Goal: Information Seeking & Learning: Find specific page/section

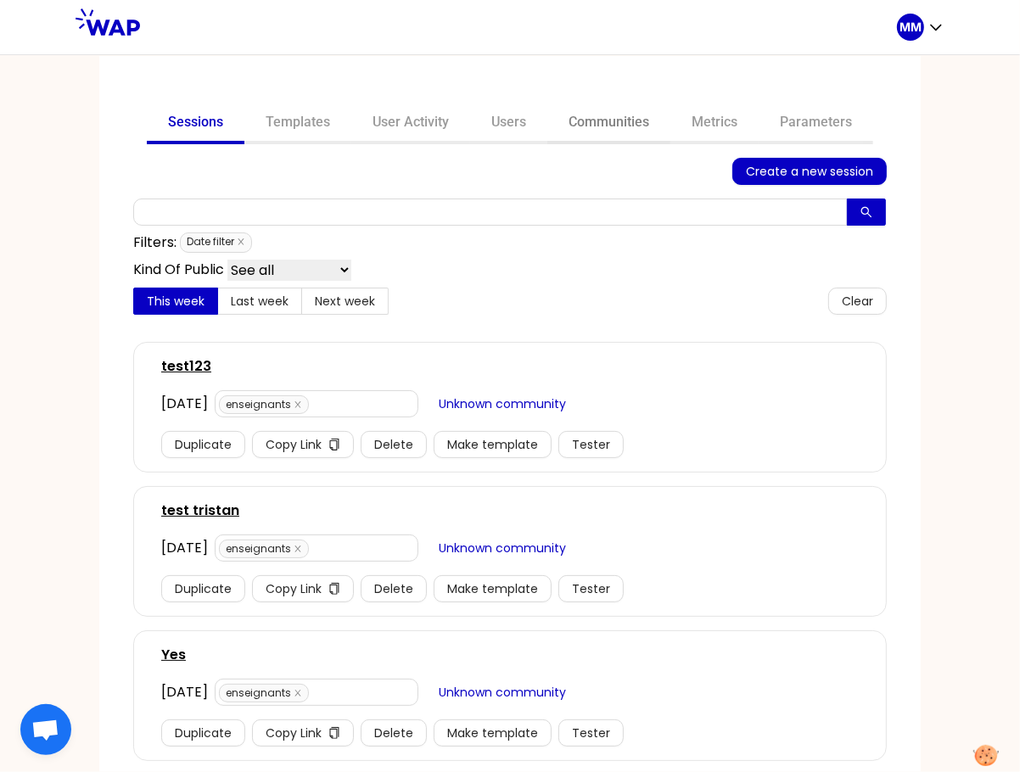
click at [623, 125] on link "Communities" at bounding box center [608, 124] width 123 height 41
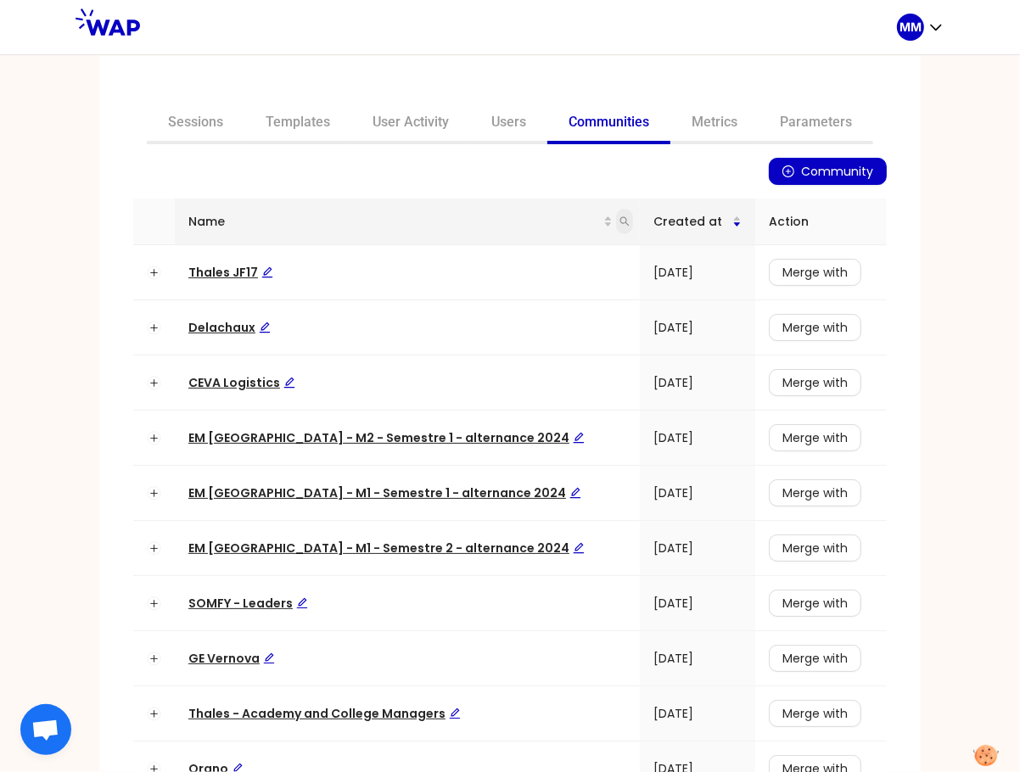
click at [619, 223] on icon "search" at bounding box center [624, 221] width 10 height 10
type input "ceva"
click at [485, 283] on span "Search" at bounding box center [477, 287] width 42 height 19
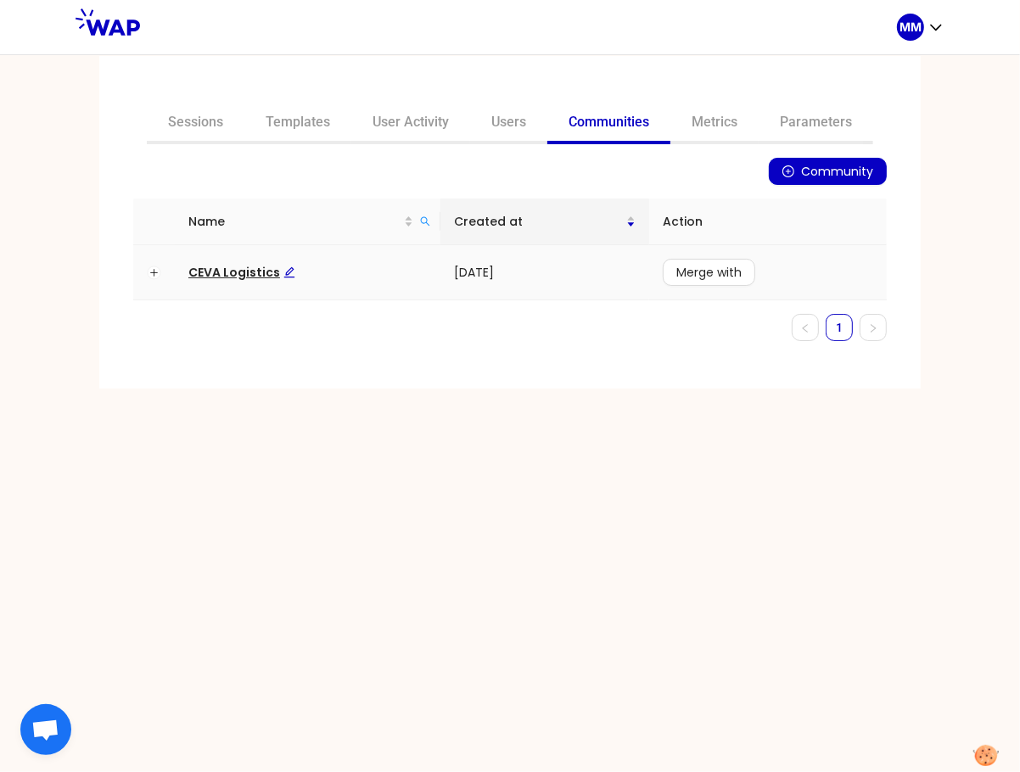
click at [245, 272] on span "CEVA Logistics" at bounding box center [241, 272] width 107 height 17
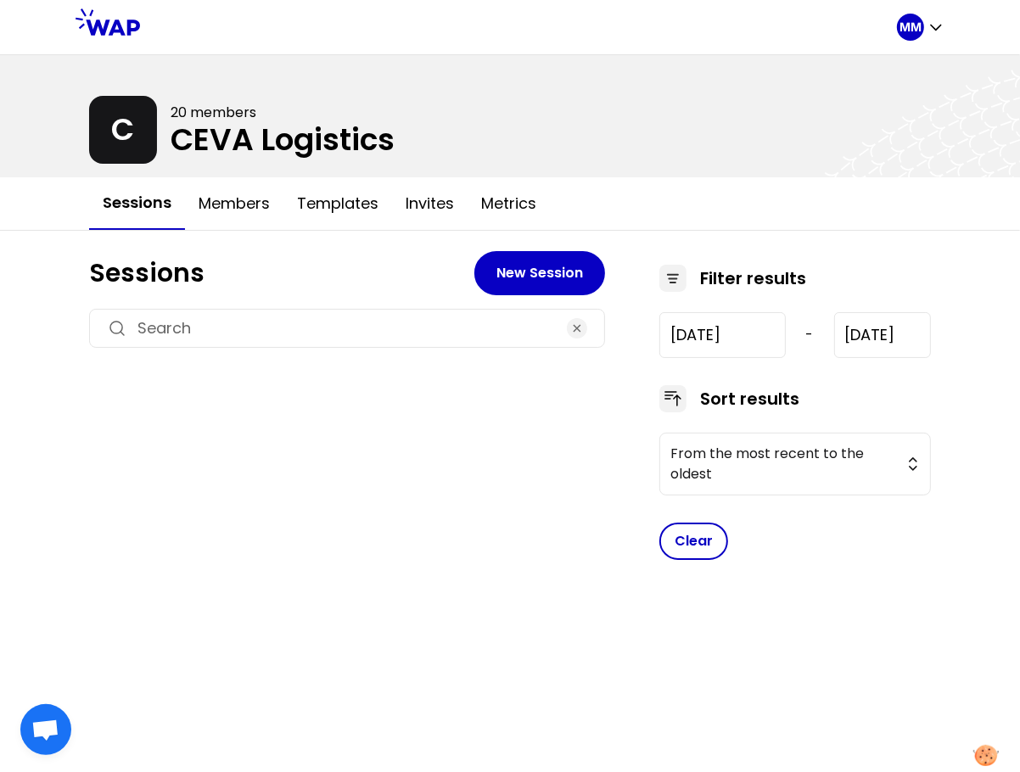
type input "2025-6-18"
type input "2025-9-18"
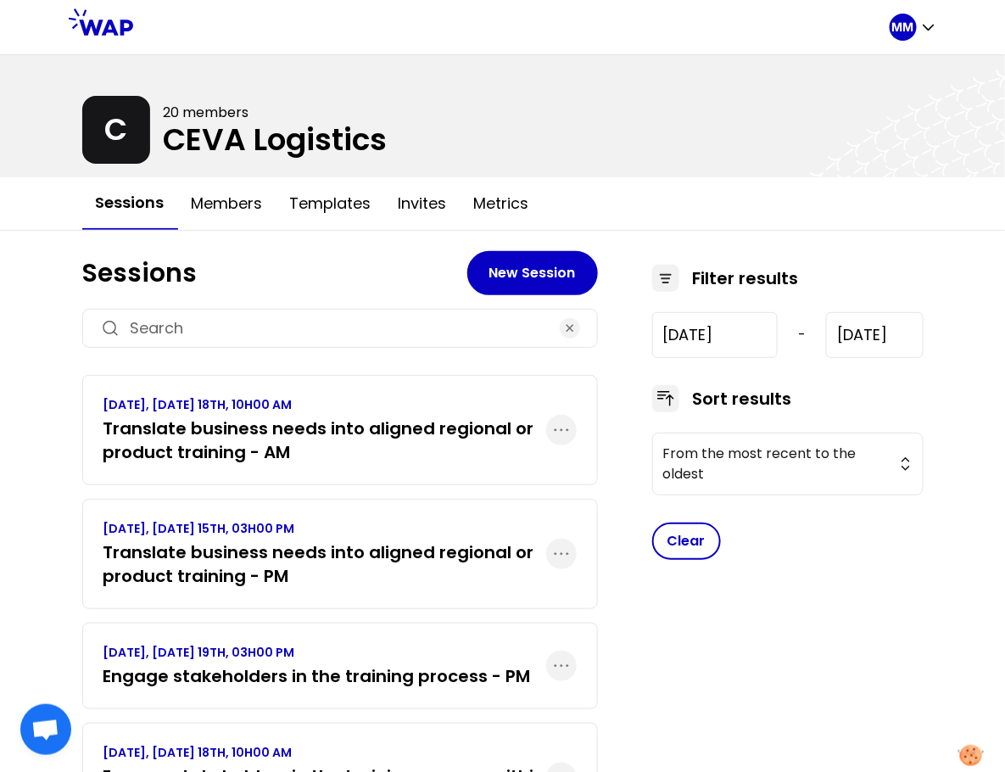
click at [402, 451] on h3 "Translate business needs into aligned regional or product training - AM" at bounding box center [325, 441] width 443 height 48
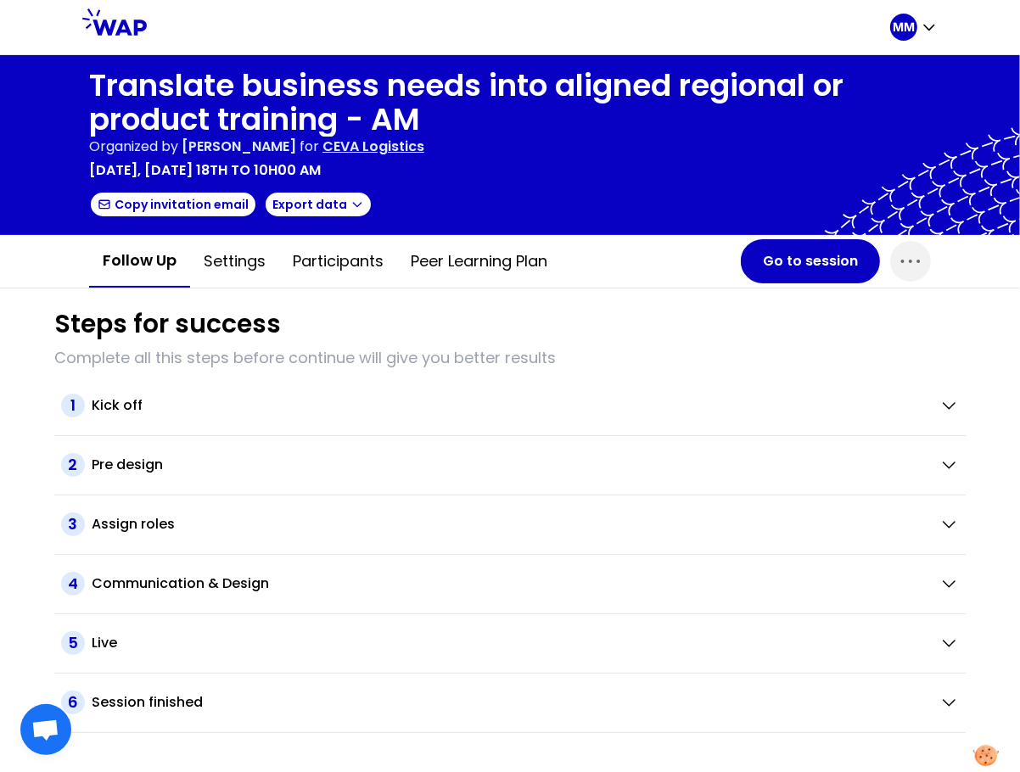
click at [424, 147] on p "CEVA Logistics" at bounding box center [373, 147] width 102 height 20
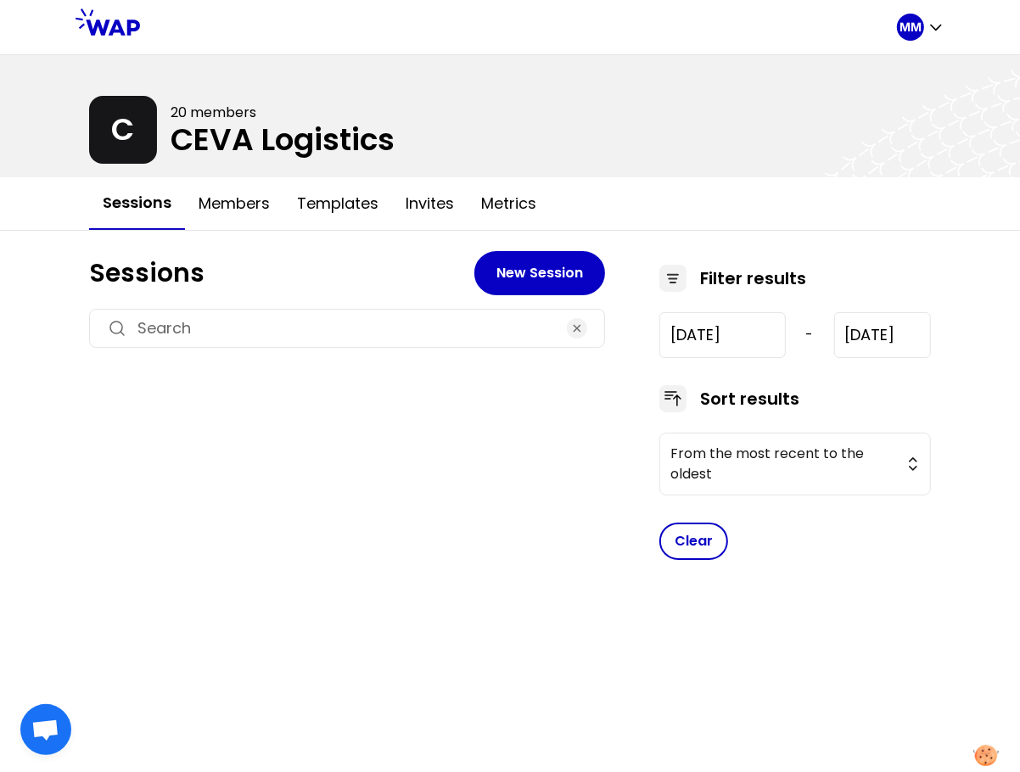
type input "2025-6-18"
type input "2025-9-18"
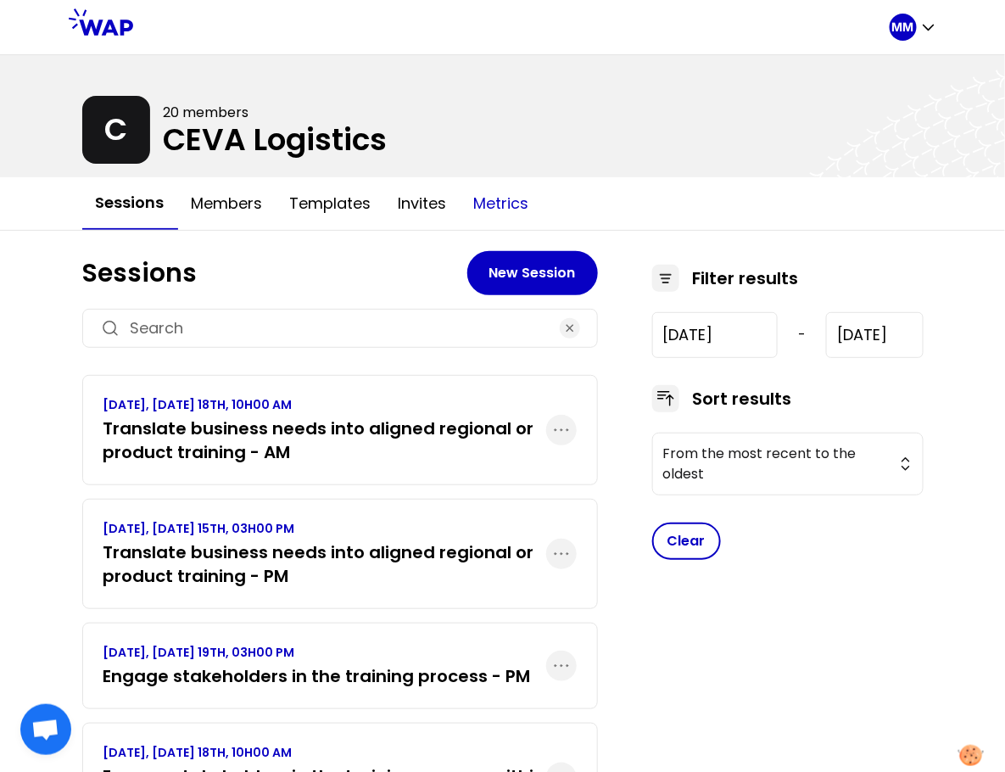
click at [500, 211] on button "Metrics" at bounding box center [502, 203] width 82 height 51
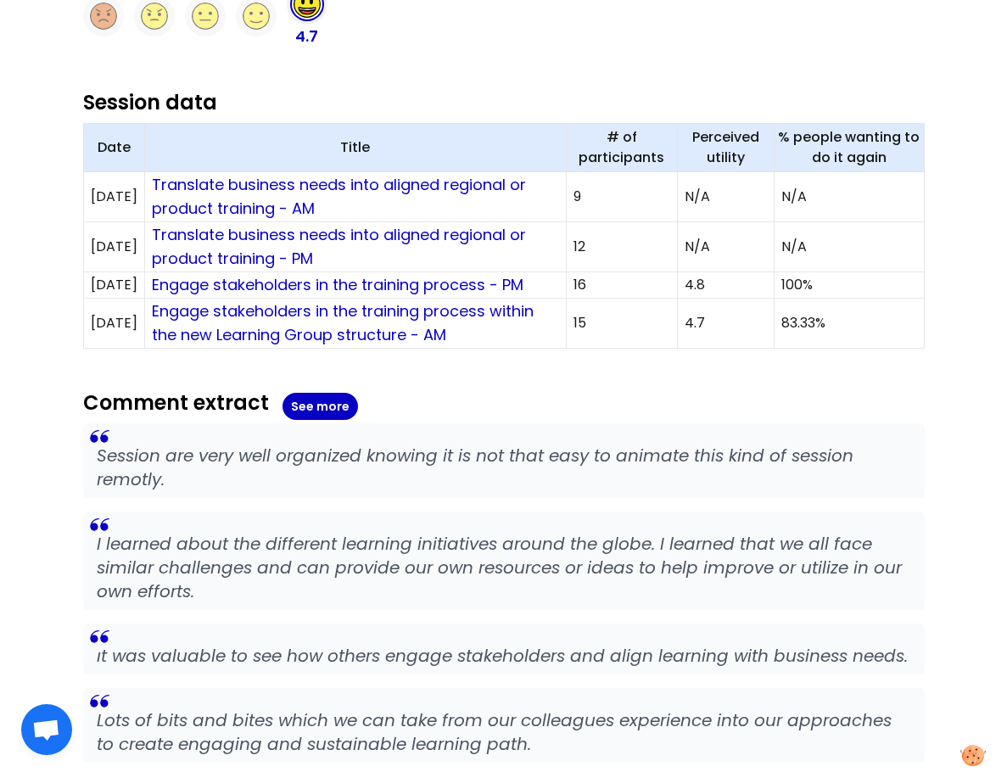
scroll to position [566, 0]
drag, startPoint x: 721, startPoint y: 285, endPoint x: 574, endPoint y: 284, distance: 146.8
click at [574, 284] on tr "2025/06/19 Engage stakeholders in the training process - PM 16 4.8 100%" at bounding box center [503, 285] width 841 height 26
click at [689, 382] on div "Participants list 4 WAP sessions 37 participants 2 organizers-facilitators 92 %…" at bounding box center [504, 256] width 842 height 1142
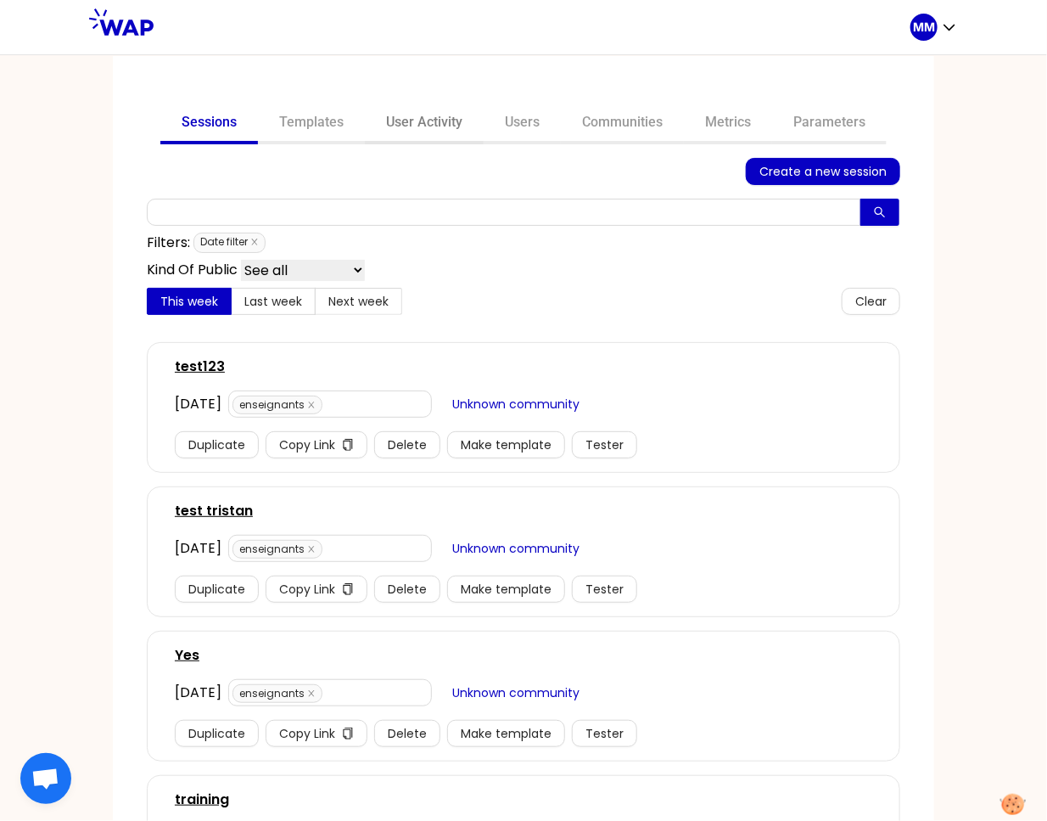
click at [424, 124] on link "User Activity" at bounding box center [424, 124] width 119 height 41
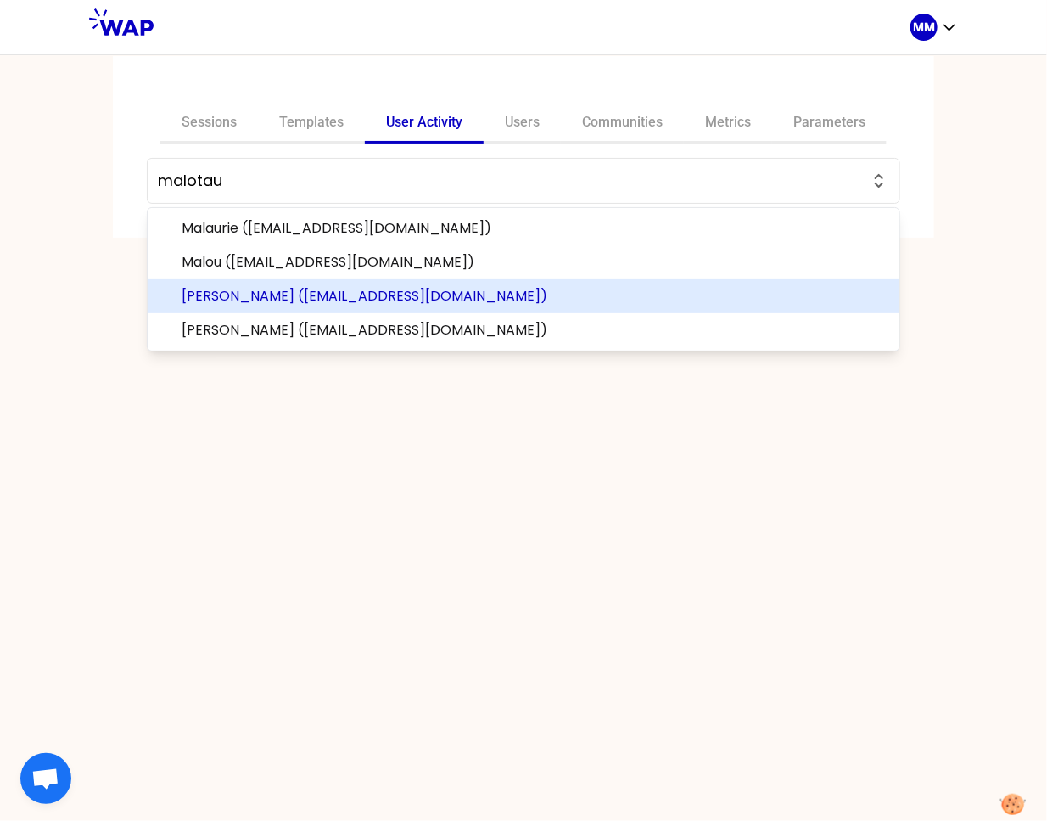
click at [434, 294] on span "[PERSON_NAME] ([EMAIL_ADDRESS][DOMAIN_NAME])" at bounding box center [534, 296] width 704 height 20
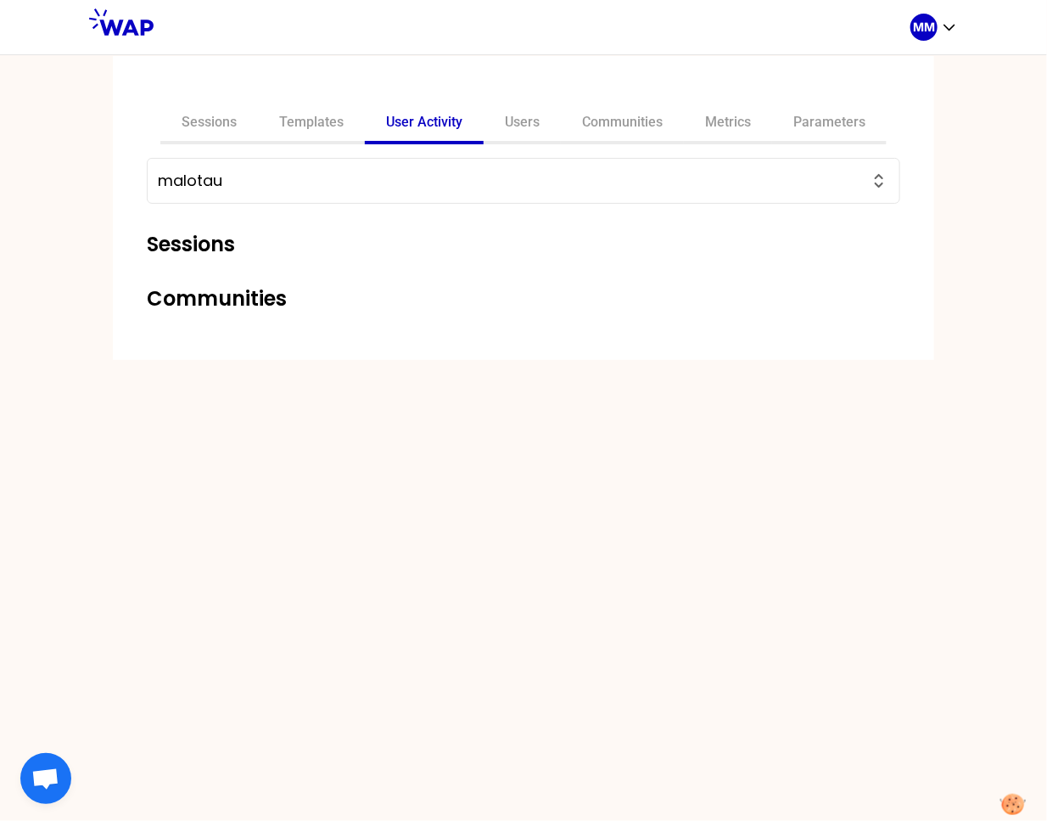
type input "[PERSON_NAME] ([EMAIL_ADDRESS][DOMAIN_NAME])"
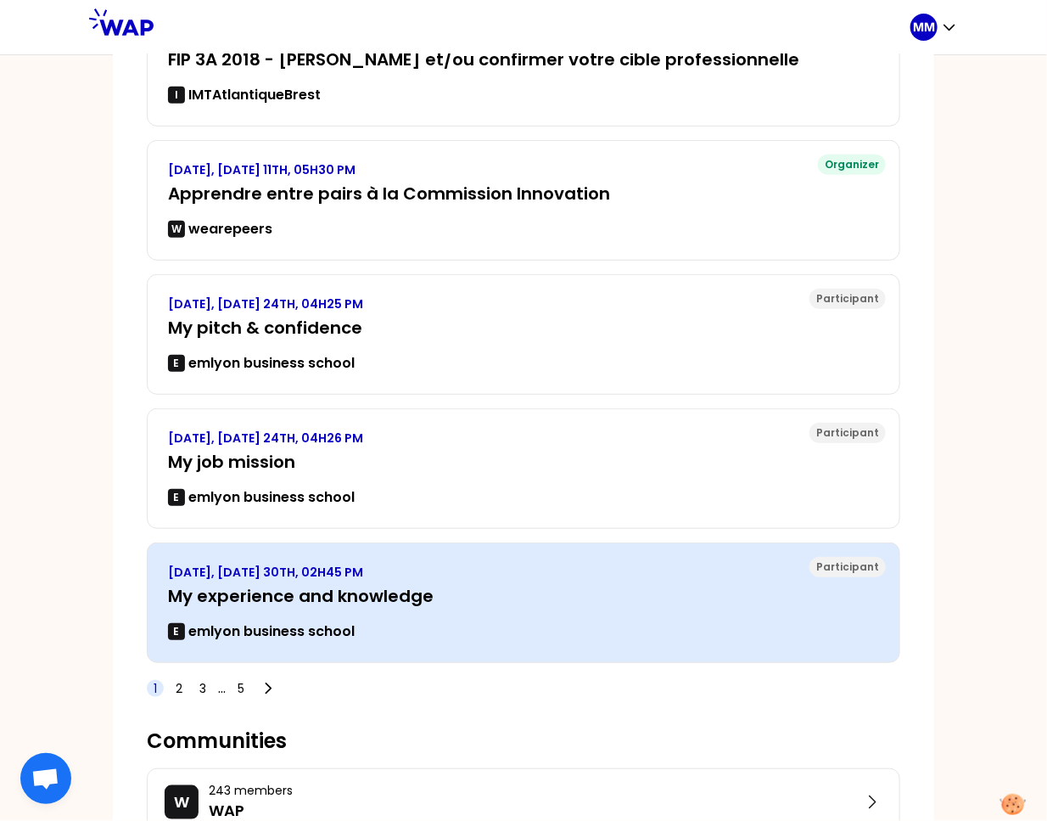
scroll to position [315, 0]
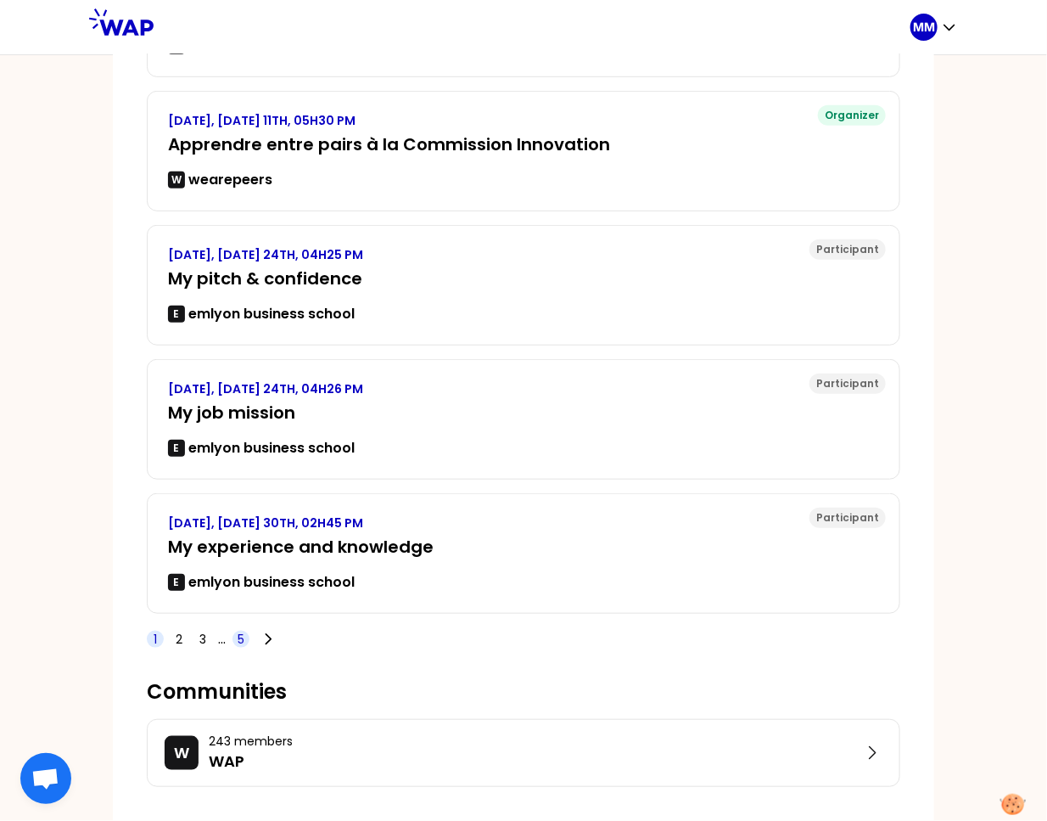
click at [238, 640] on span "5" at bounding box center [241, 638] width 7 height 17
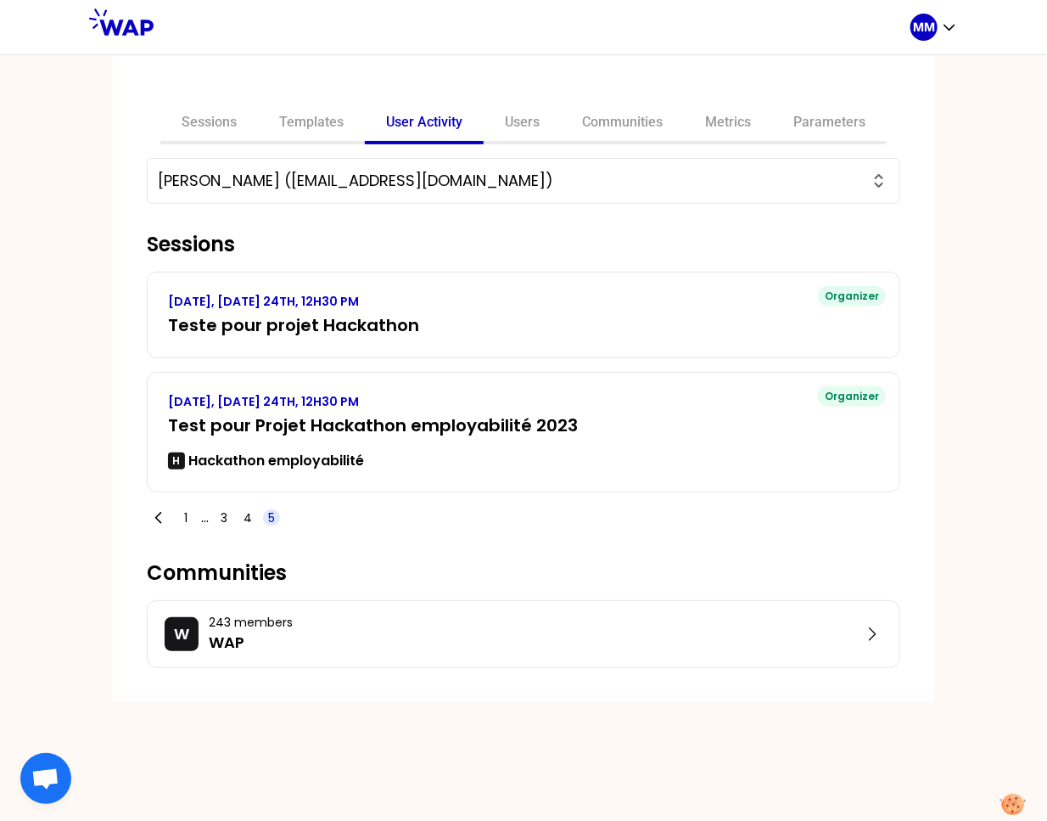
click at [362, 175] on input "[PERSON_NAME] ([EMAIL_ADDRESS][DOMAIN_NAME])" at bounding box center [513, 181] width 711 height 24
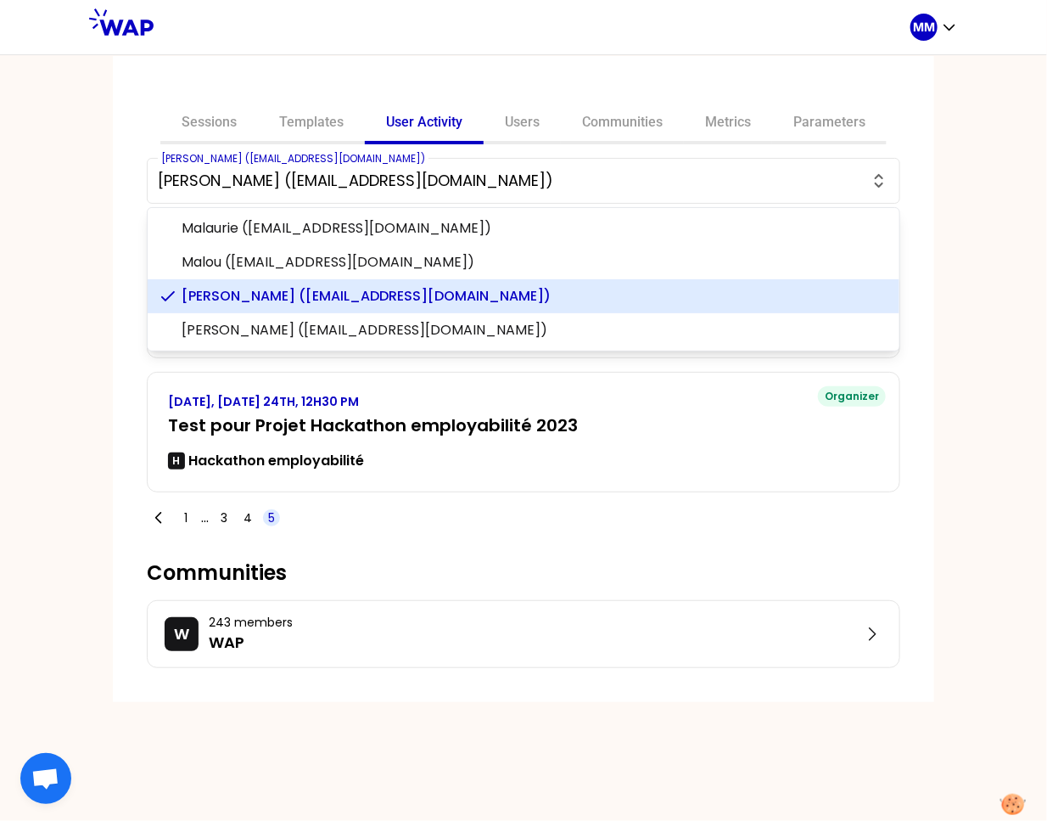
click at [362, 175] on input "[PERSON_NAME] ([EMAIL_ADDRESS][DOMAIN_NAME])" at bounding box center [513, 181] width 711 height 24
click at [221, 119] on link "Sessions" at bounding box center [209, 124] width 98 height 41
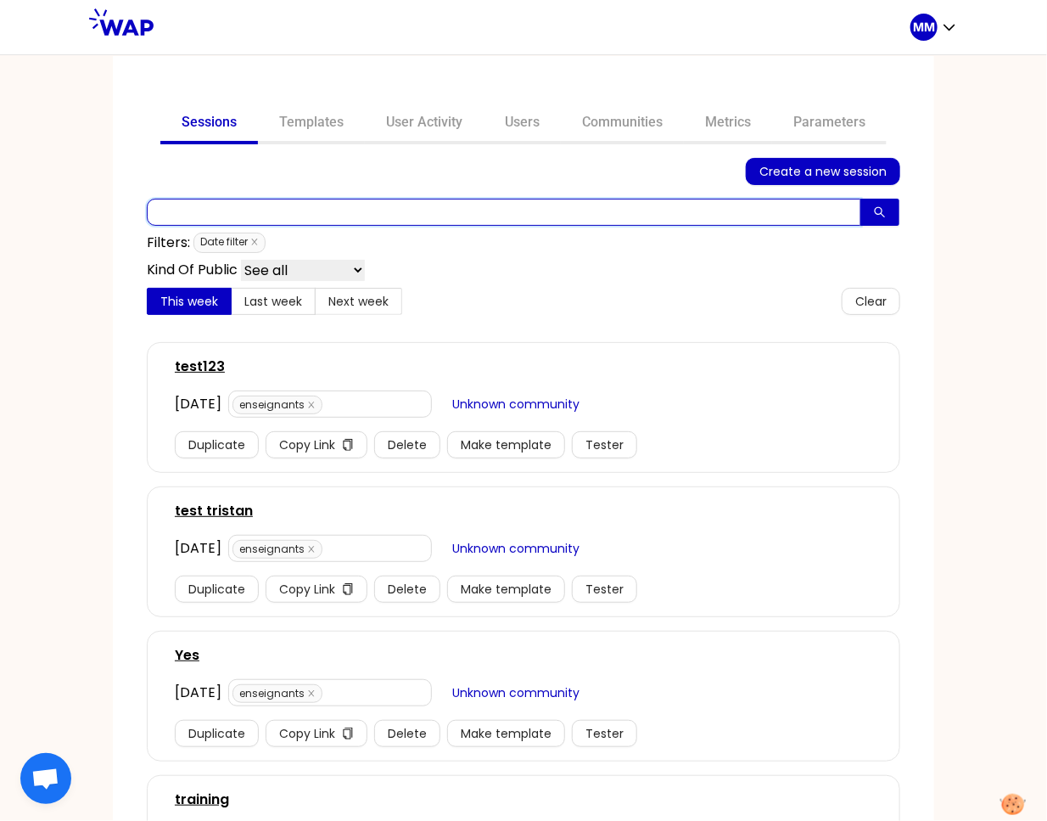
click at [259, 200] on input "text" at bounding box center [504, 212] width 714 height 27
click at [261, 211] on input "text" at bounding box center [504, 212] width 714 height 27
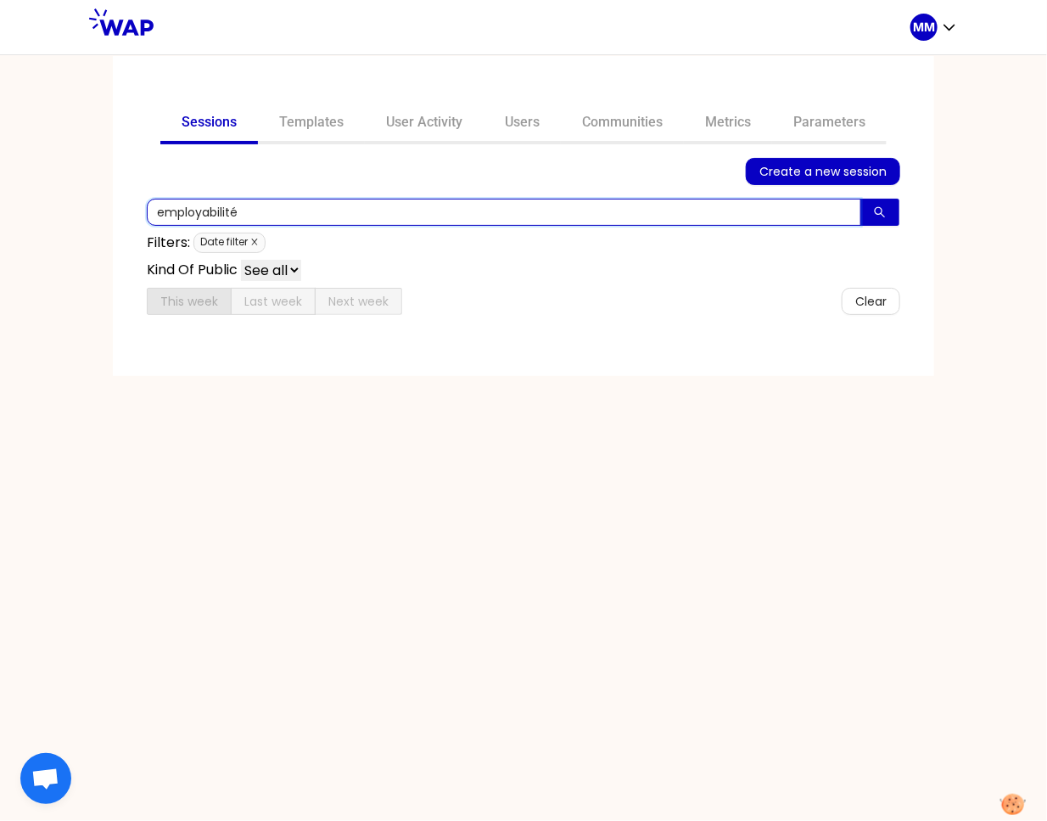
type input "employabilité"
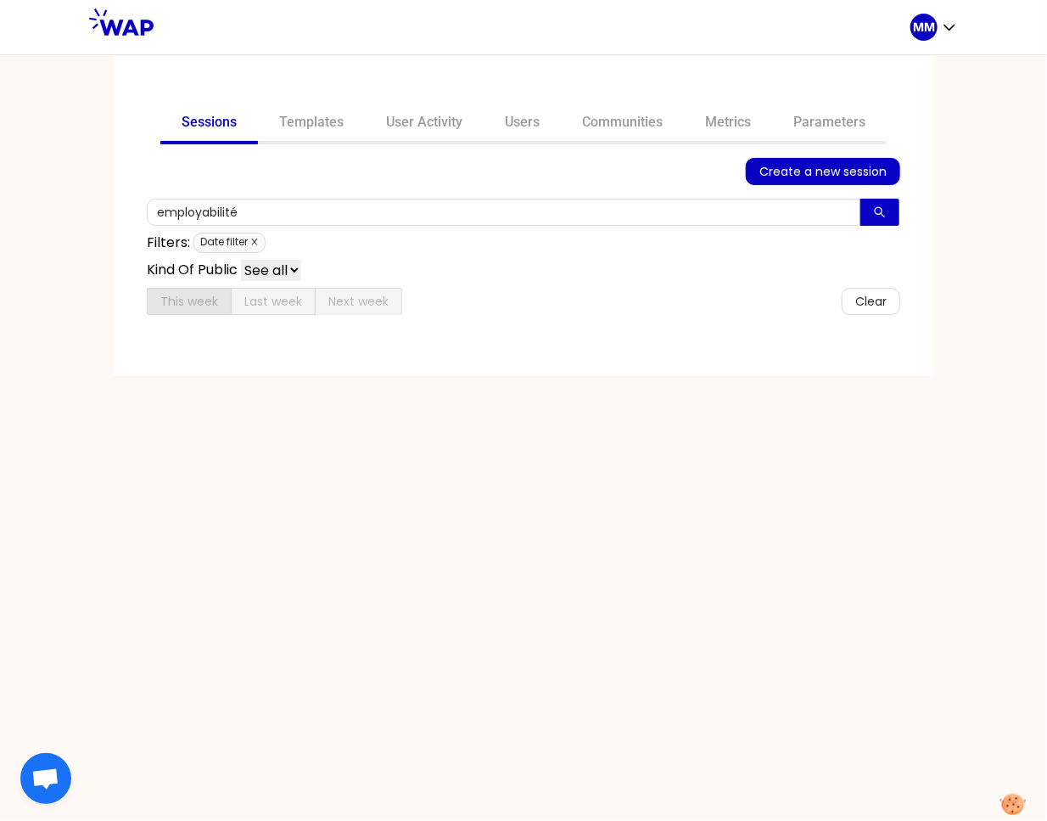
click at [255, 239] on icon "close" at bounding box center [254, 242] width 8 height 8
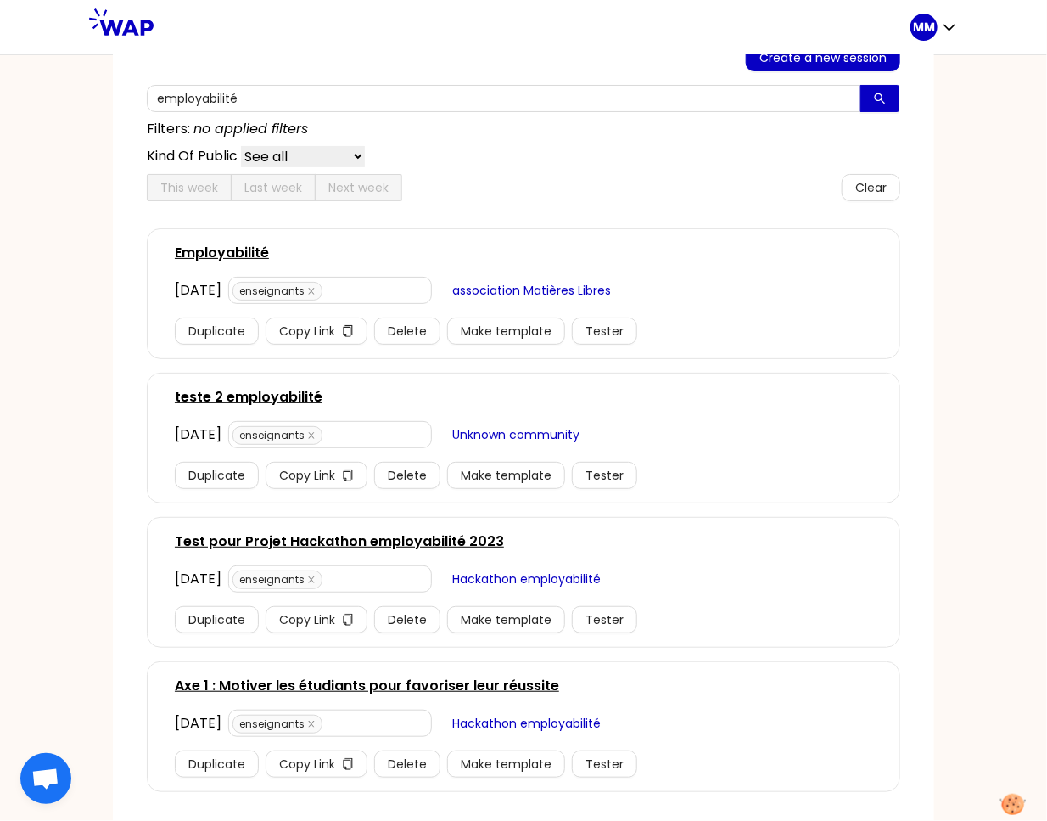
scroll to position [132, 0]
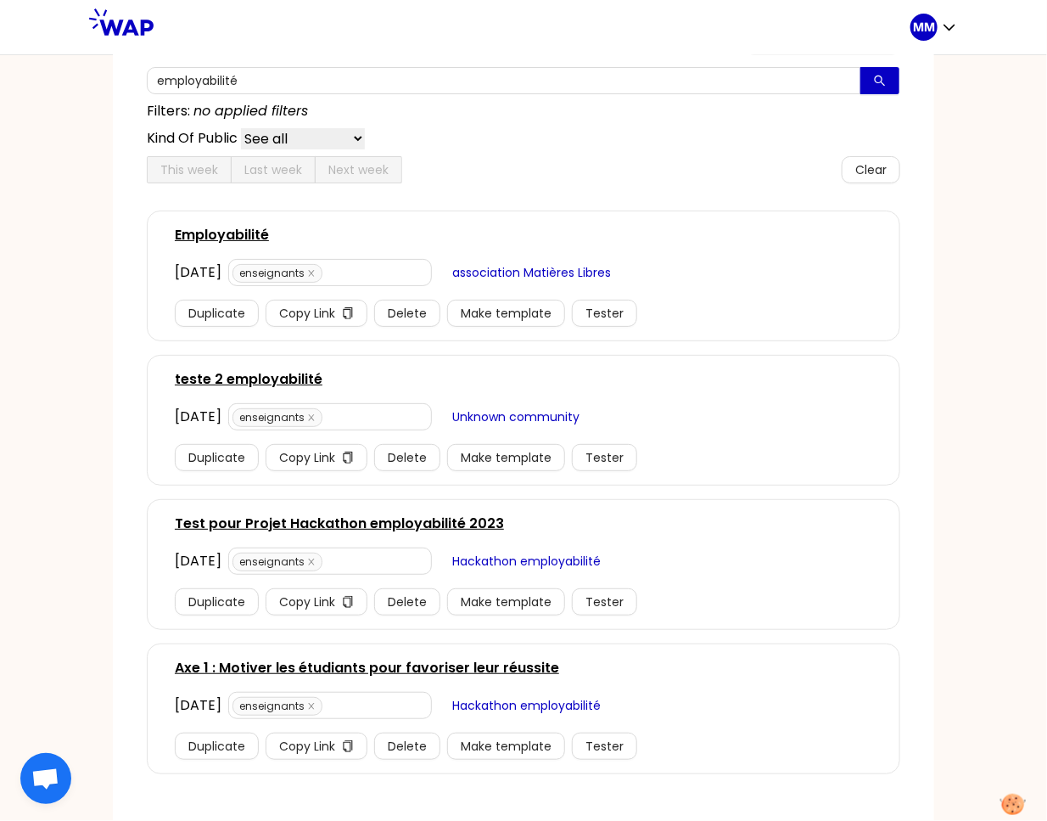
click at [533, 703] on span "Hackathon employabilité" at bounding box center [526, 705] width 148 height 19
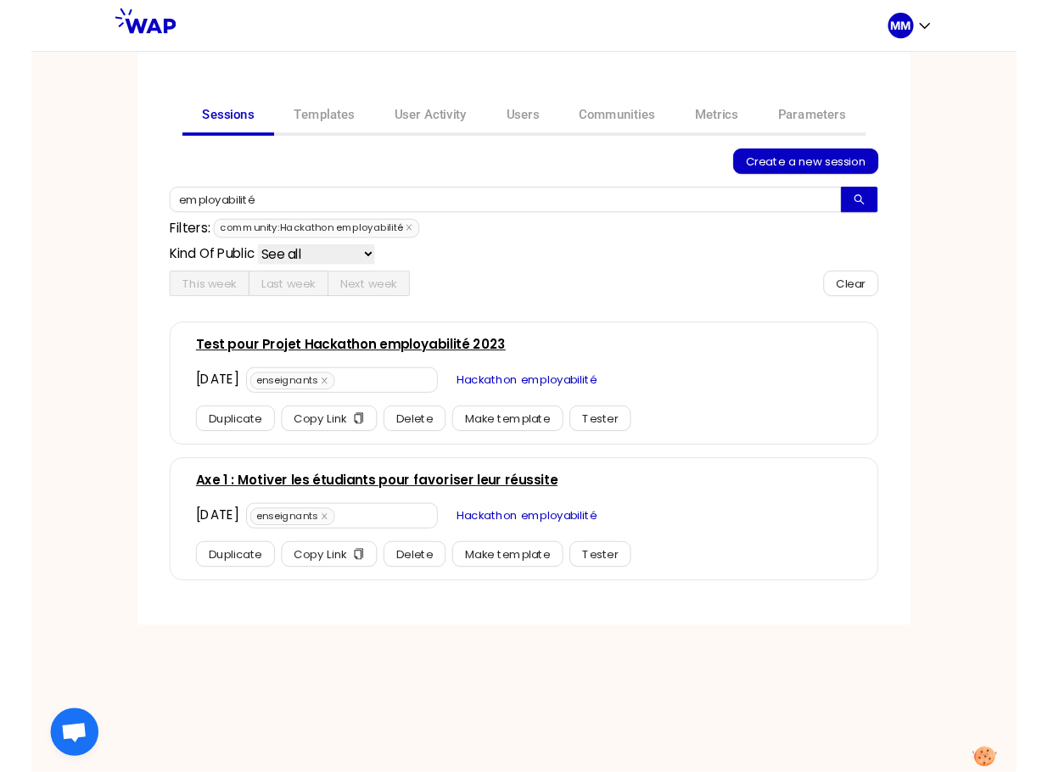
scroll to position [0, 0]
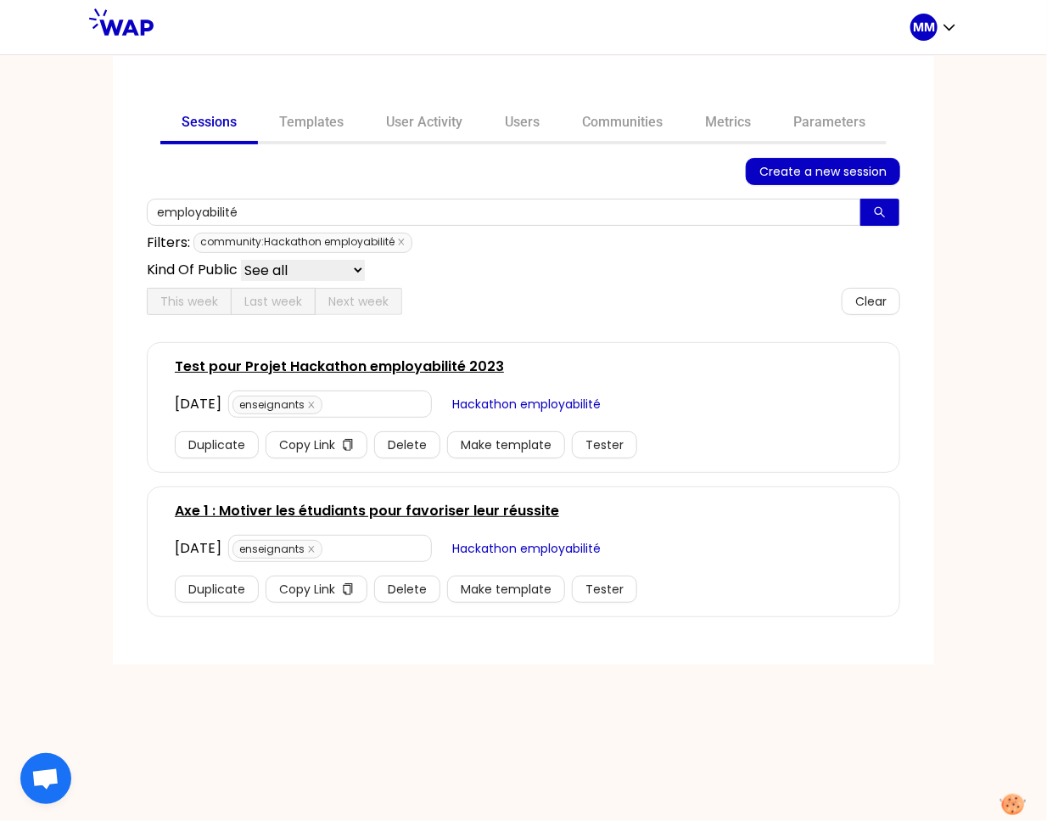
click at [338, 506] on link "Axe 1 : Motiver les étudiants pour favoriser leur réussite" at bounding box center [367, 511] width 384 height 20
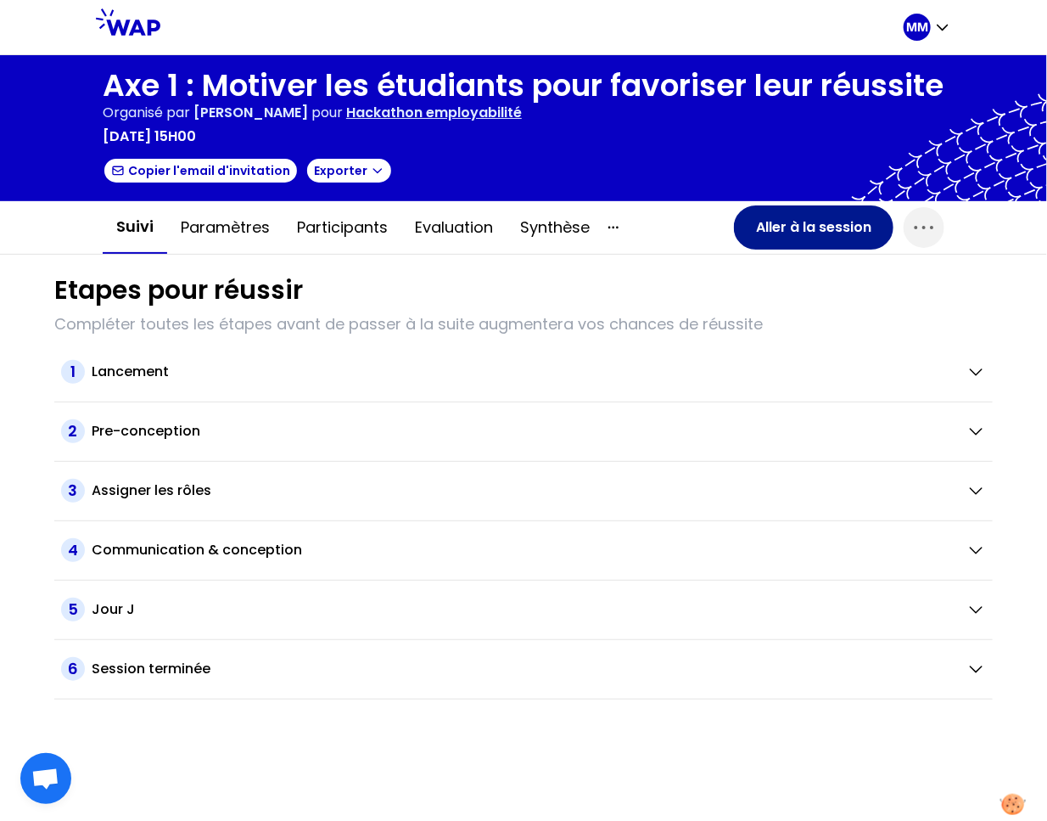
click at [765, 249] on button "Aller à la session" at bounding box center [814, 227] width 160 height 44
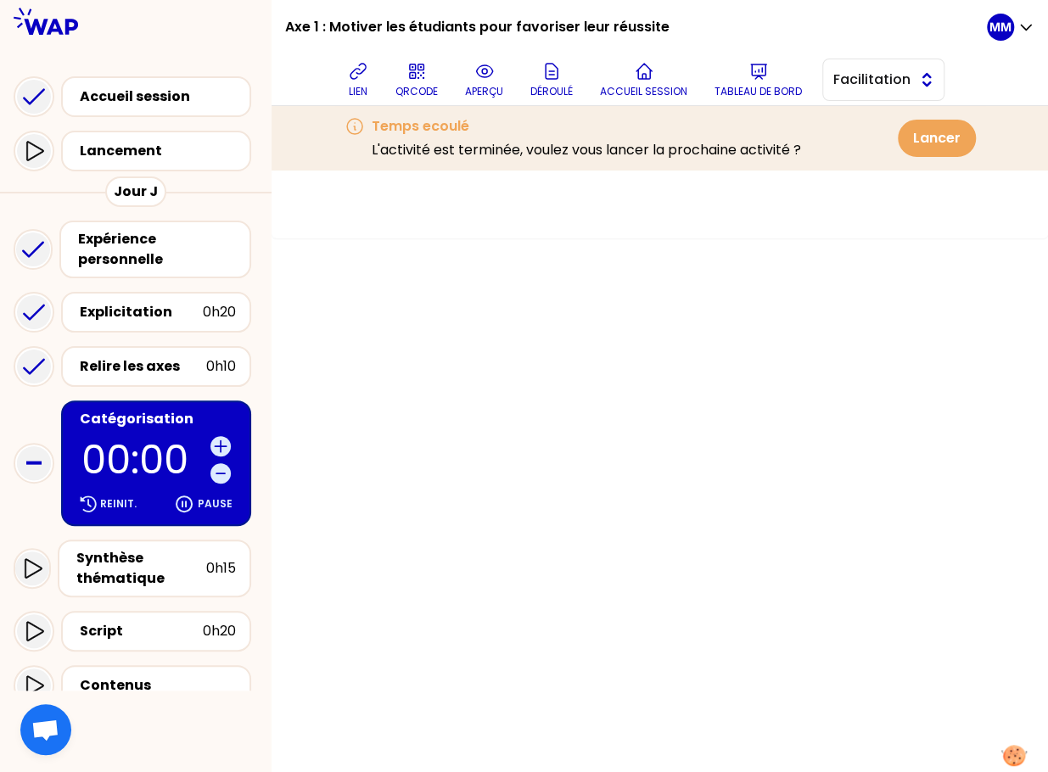
click at [860, 89] on span "Facilitation" at bounding box center [871, 80] width 76 height 20
click at [855, 122] on li "Conception" at bounding box center [883, 122] width 120 height 27
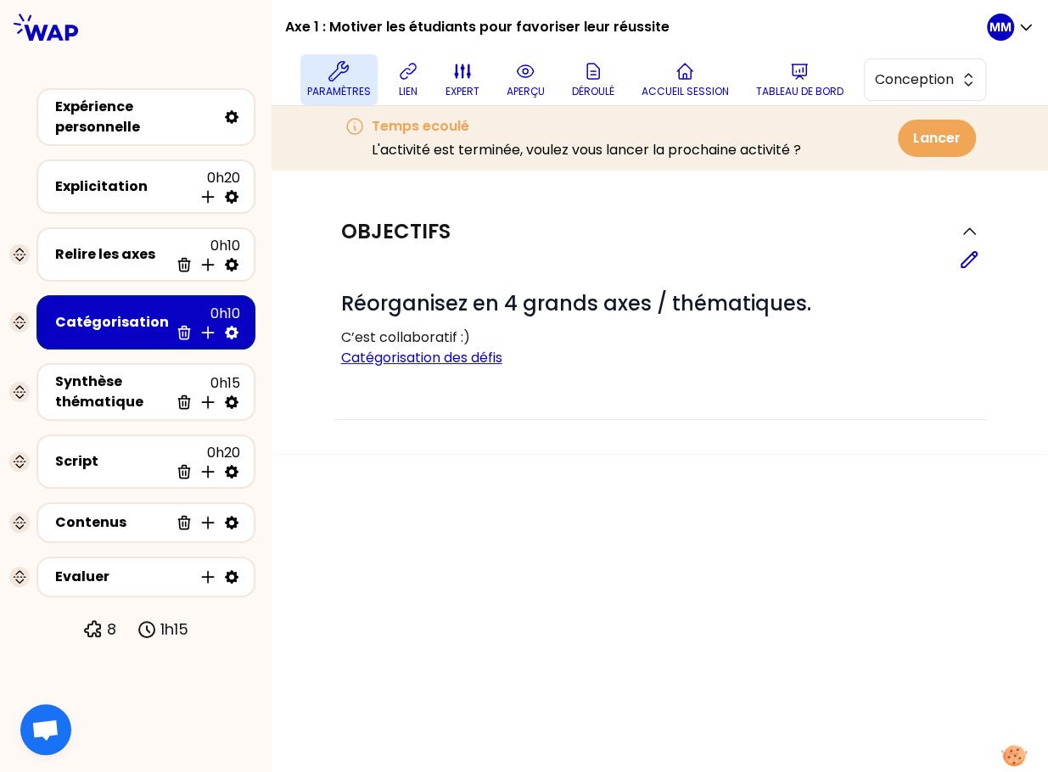
click at [335, 87] on p "Paramètres" at bounding box center [339, 92] width 64 height 14
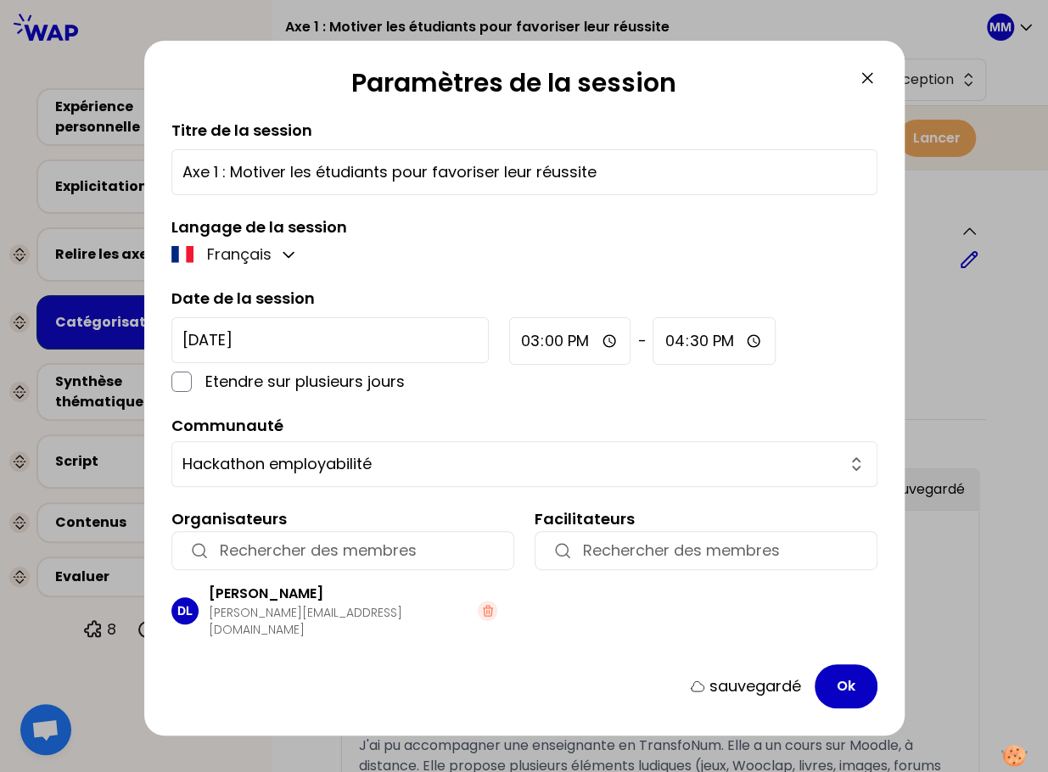
drag, startPoint x: 862, startPoint y: 79, endPoint x: 893, endPoint y: 94, distance: 34.2
click at [862, 79] on icon at bounding box center [867, 78] width 20 height 20
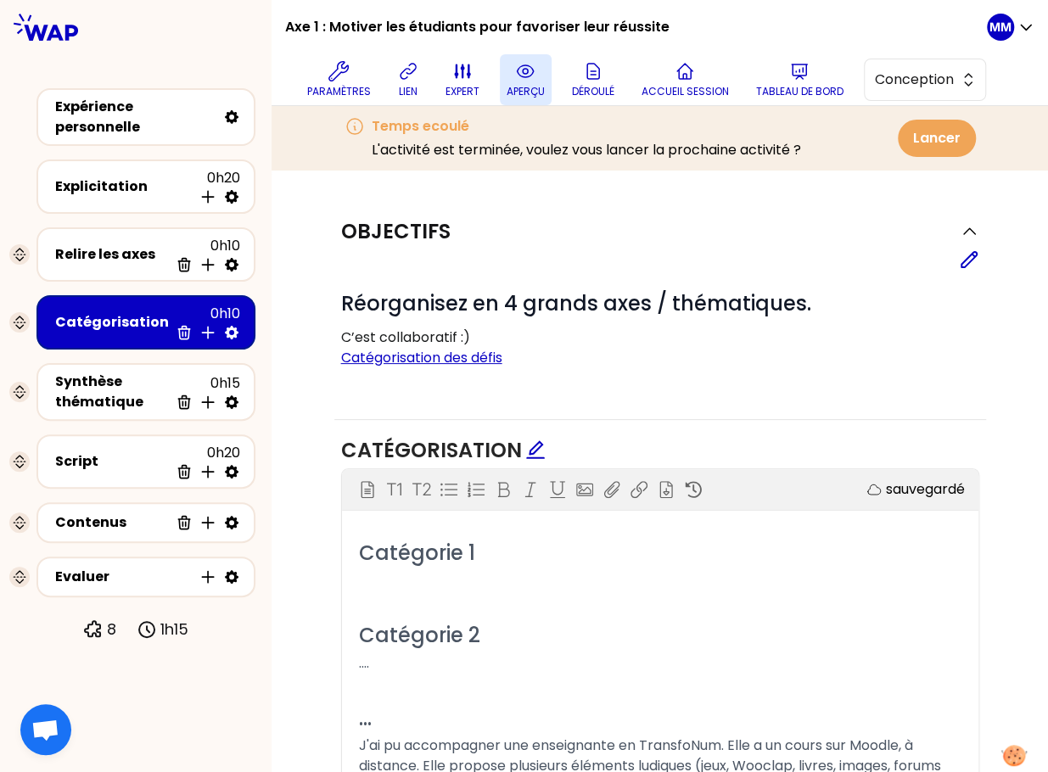
click at [527, 79] on icon at bounding box center [525, 71] width 20 height 20
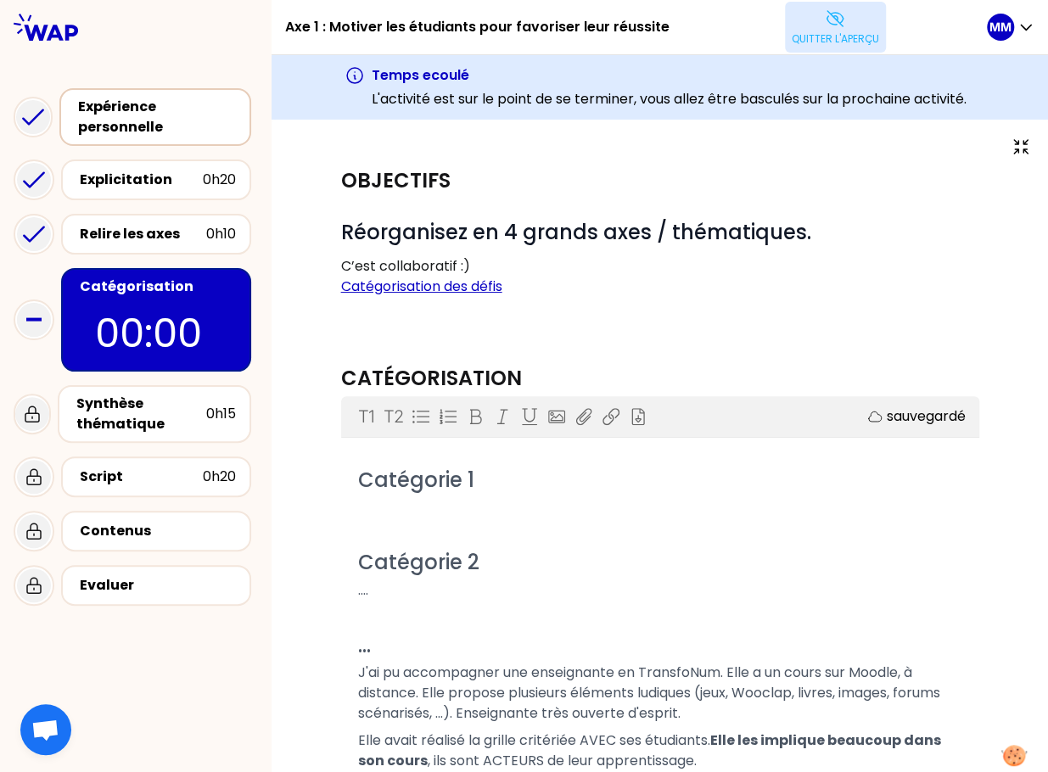
click at [174, 117] on div "Expérience personnelle" at bounding box center [157, 117] width 158 height 41
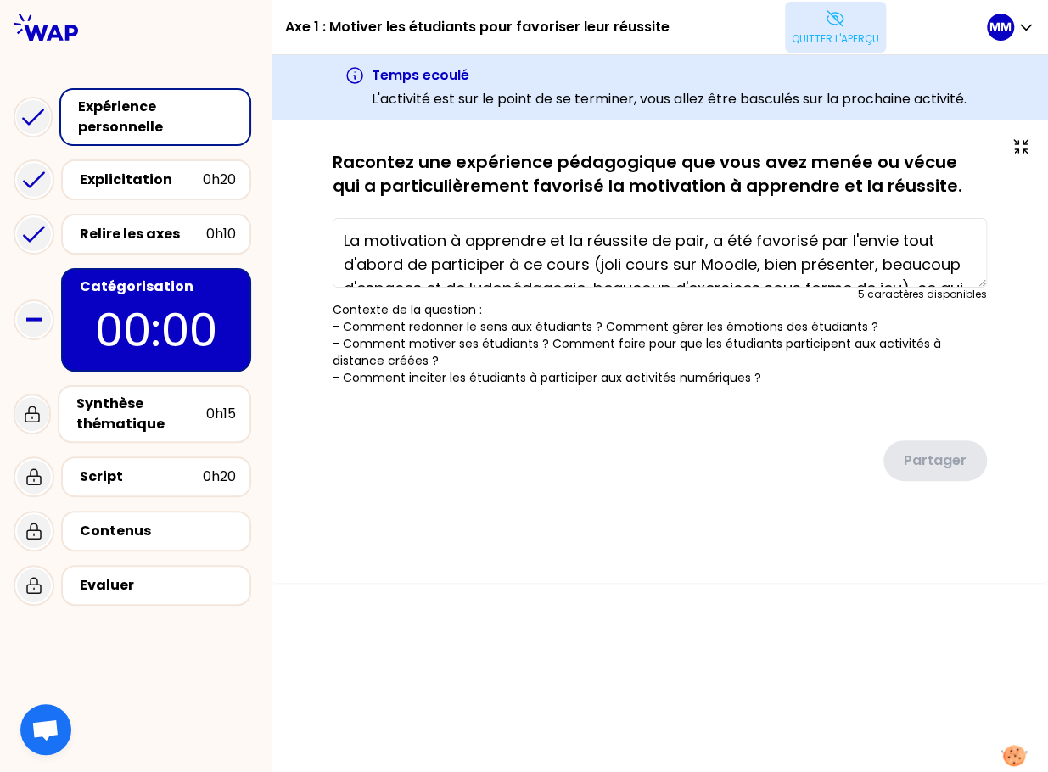
click at [130, 291] on div "Catégorisation" at bounding box center [158, 287] width 156 height 20
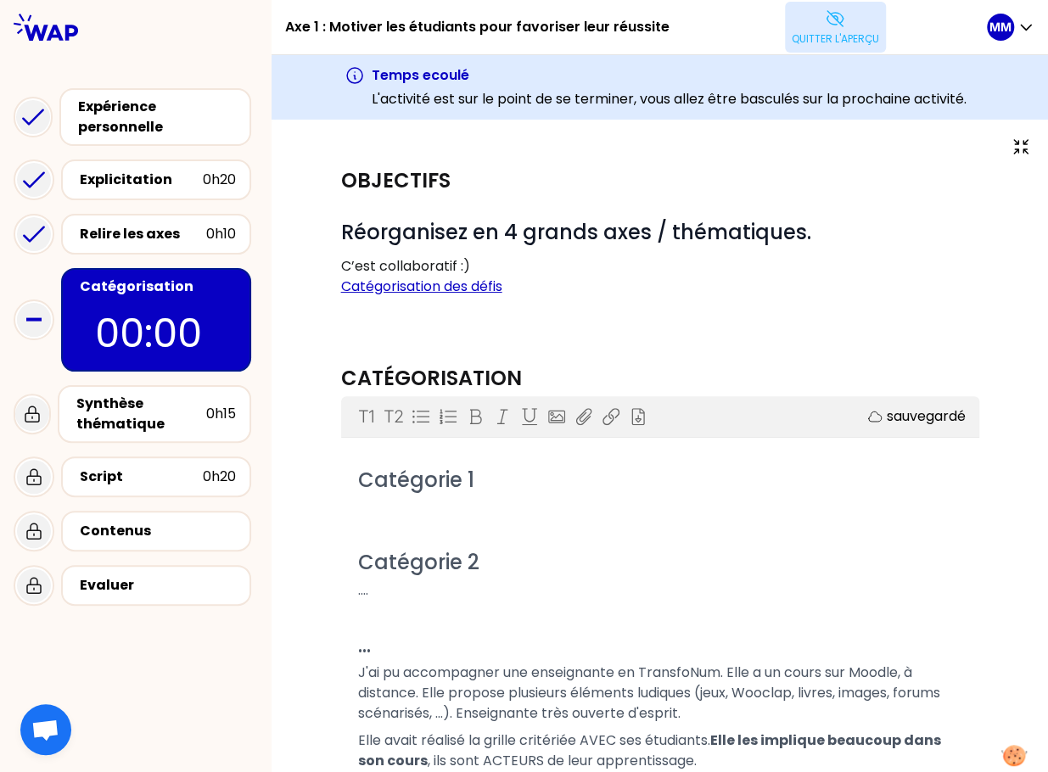
click at [844, 33] on p "Quitter l'aperçu" at bounding box center [835, 39] width 87 height 14
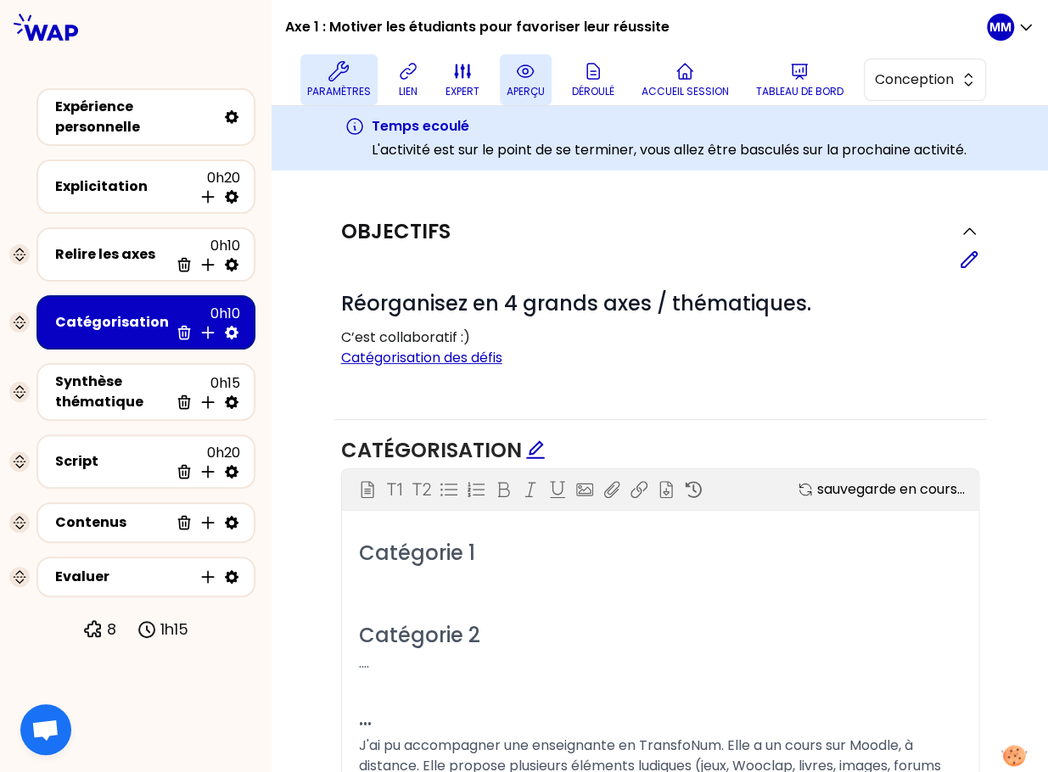
click at [400, 86] on p "lien" at bounding box center [408, 92] width 19 height 14
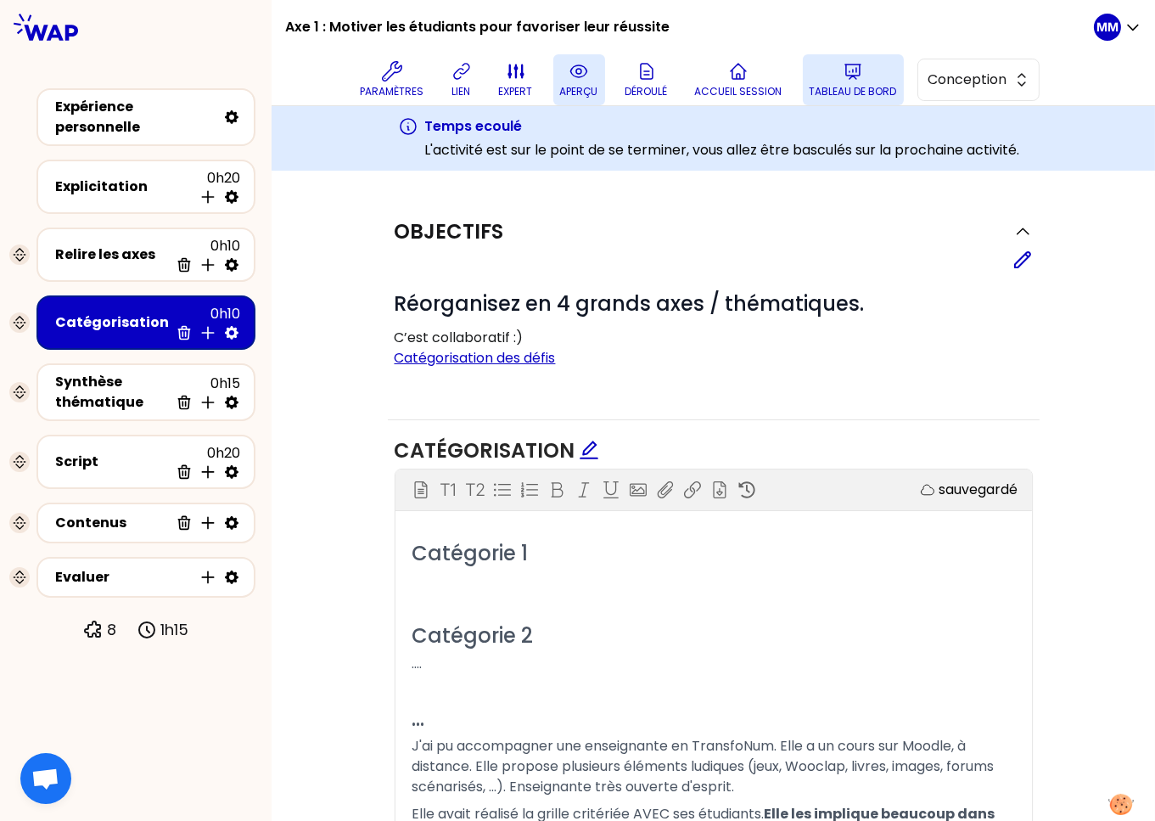
click at [866, 76] on button "Tableau de bord" at bounding box center [853, 79] width 101 height 51
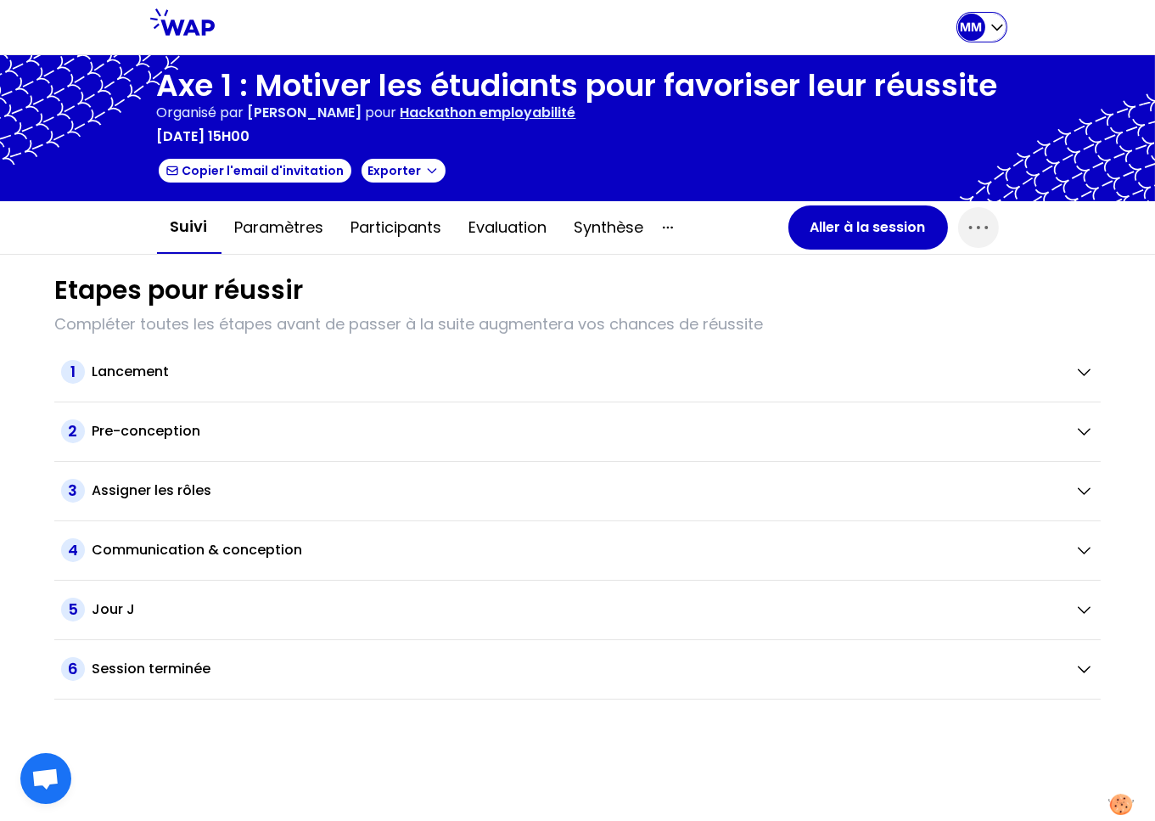
click at [966, 31] on p "MM" at bounding box center [972, 27] width 22 height 17
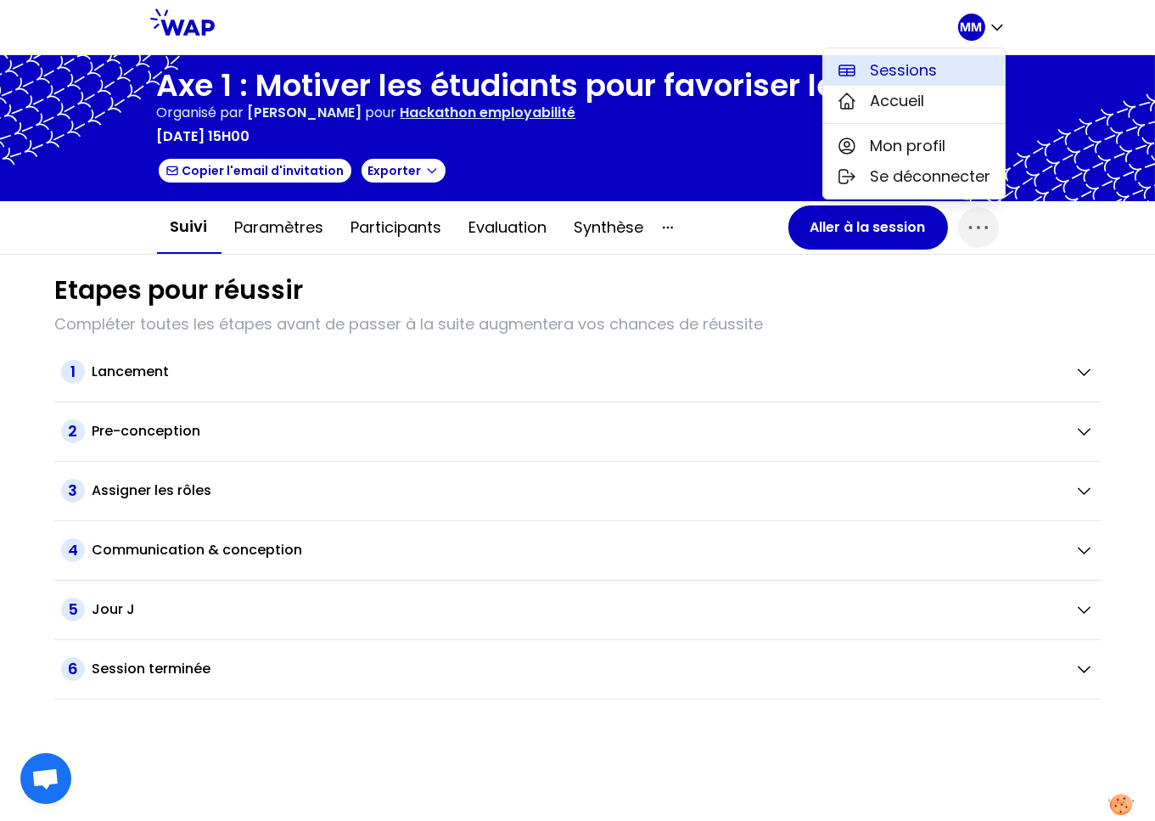
click at [953, 74] on button "Sessions" at bounding box center [914, 70] width 182 height 31
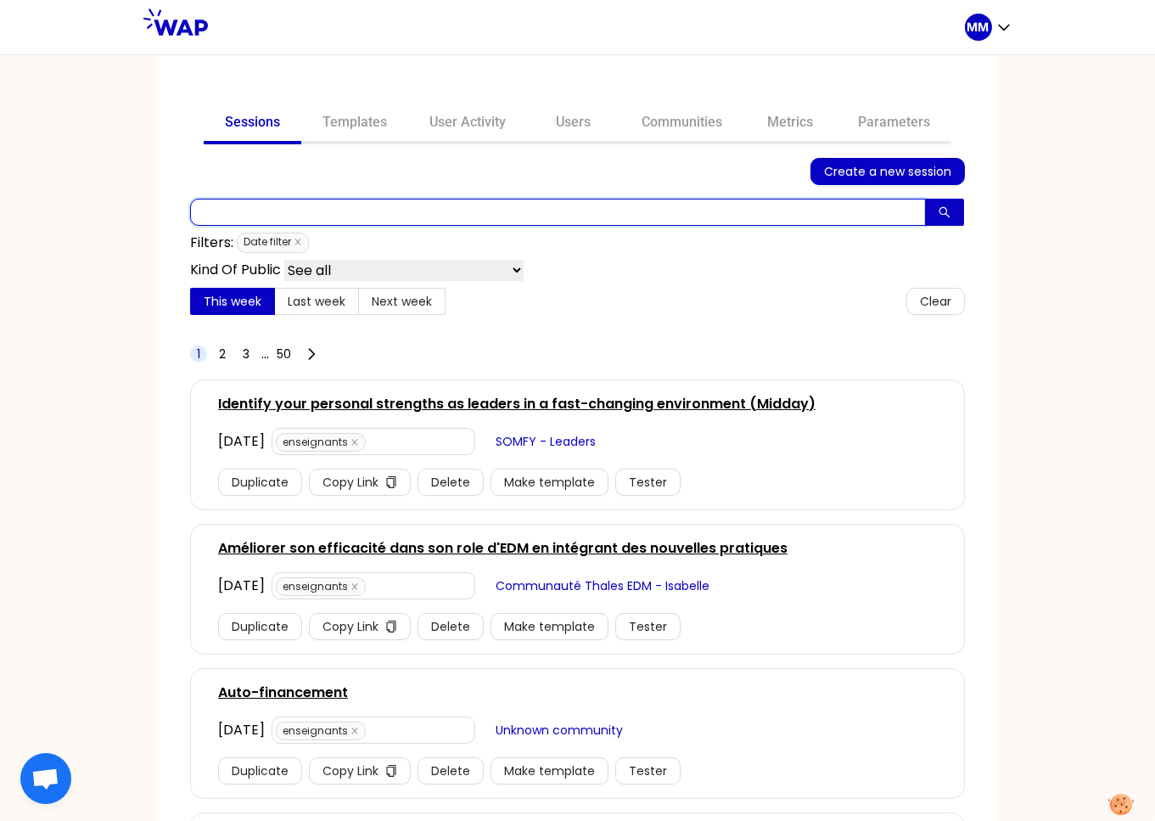
click at [590, 209] on input "text" at bounding box center [558, 212] width 736 height 27
click at [598, 210] on input "text" at bounding box center [558, 212] width 736 height 27
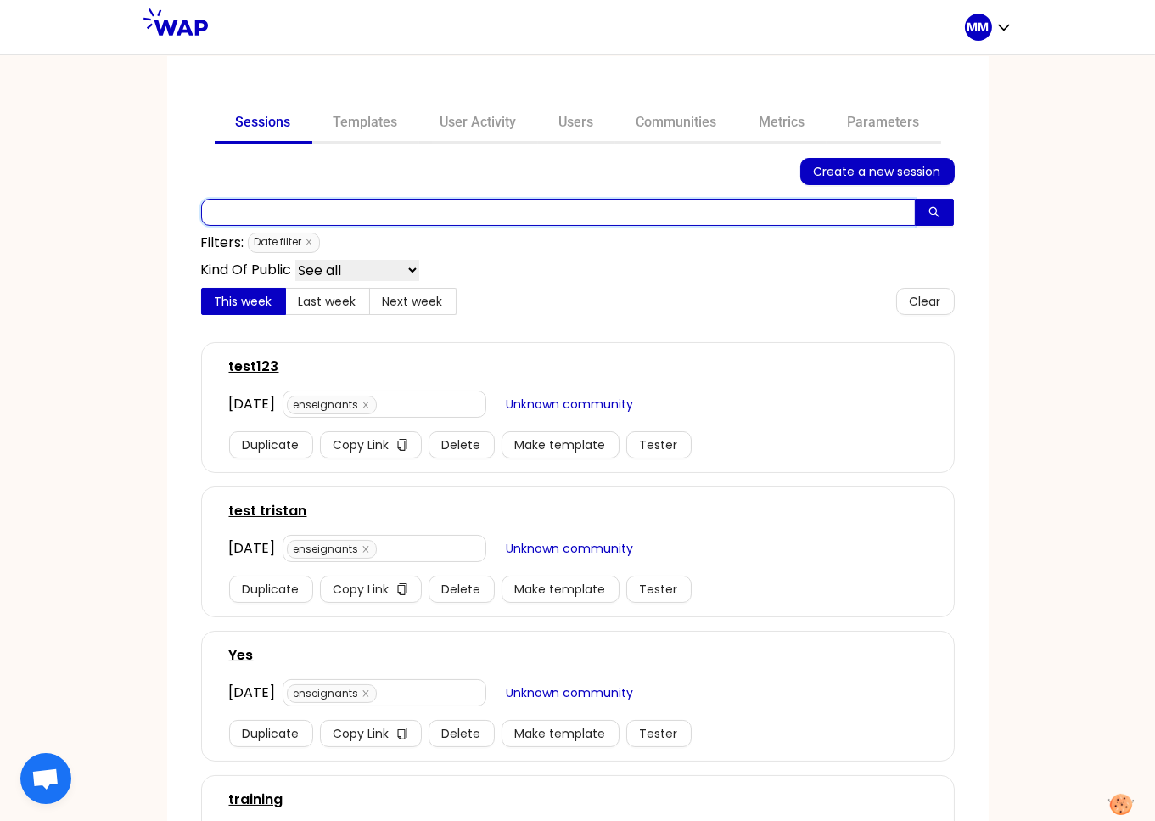
click at [572, 204] on input "text" at bounding box center [558, 212] width 714 height 27
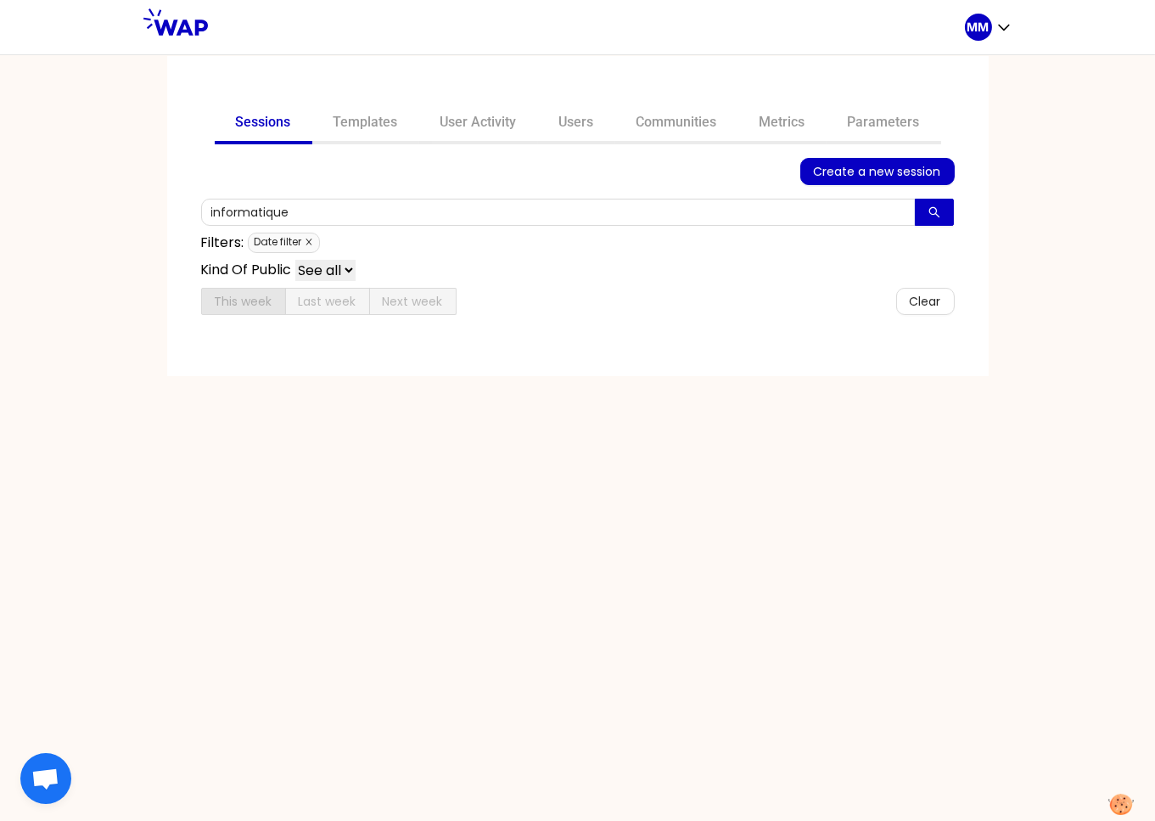
click at [305, 238] on icon "close" at bounding box center [309, 242] width 8 height 8
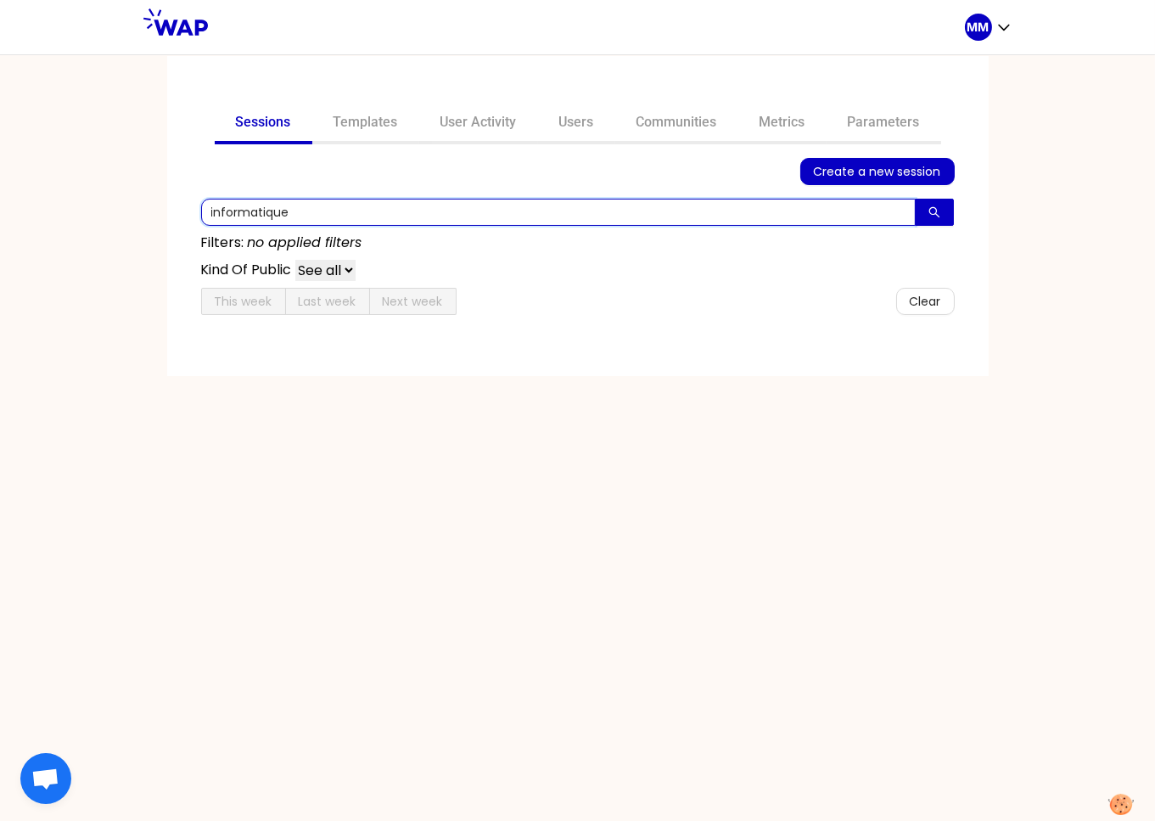
click at [319, 209] on input "informatique" at bounding box center [558, 212] width 714 height 27
paste input "[PERSON_NAME][EMAIL_ADDRESS][DOMAIN_NAME]"
type input "[PERSON_NAME][EMAIL_ADDRESS][DOMAIN_NAME]"
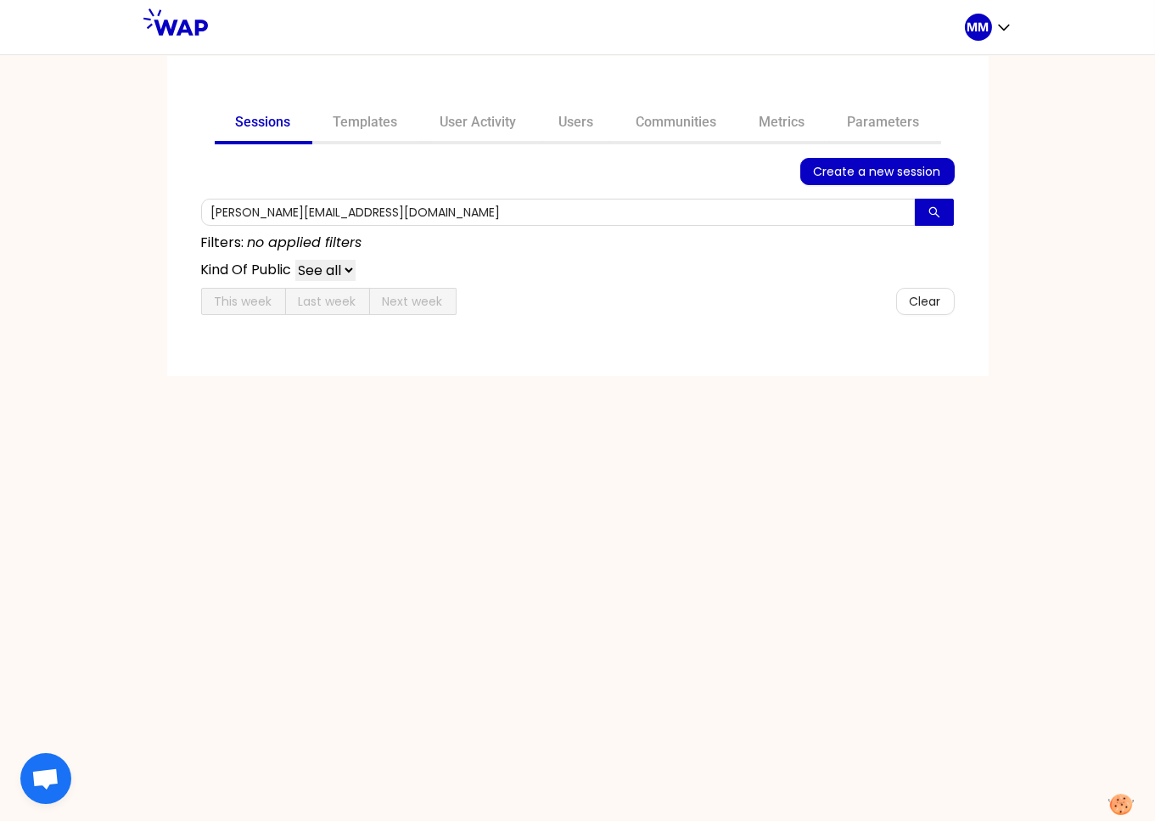
click at [484, 126] on link "User Activity" at bounding box center [478, 124] width 119 height 41
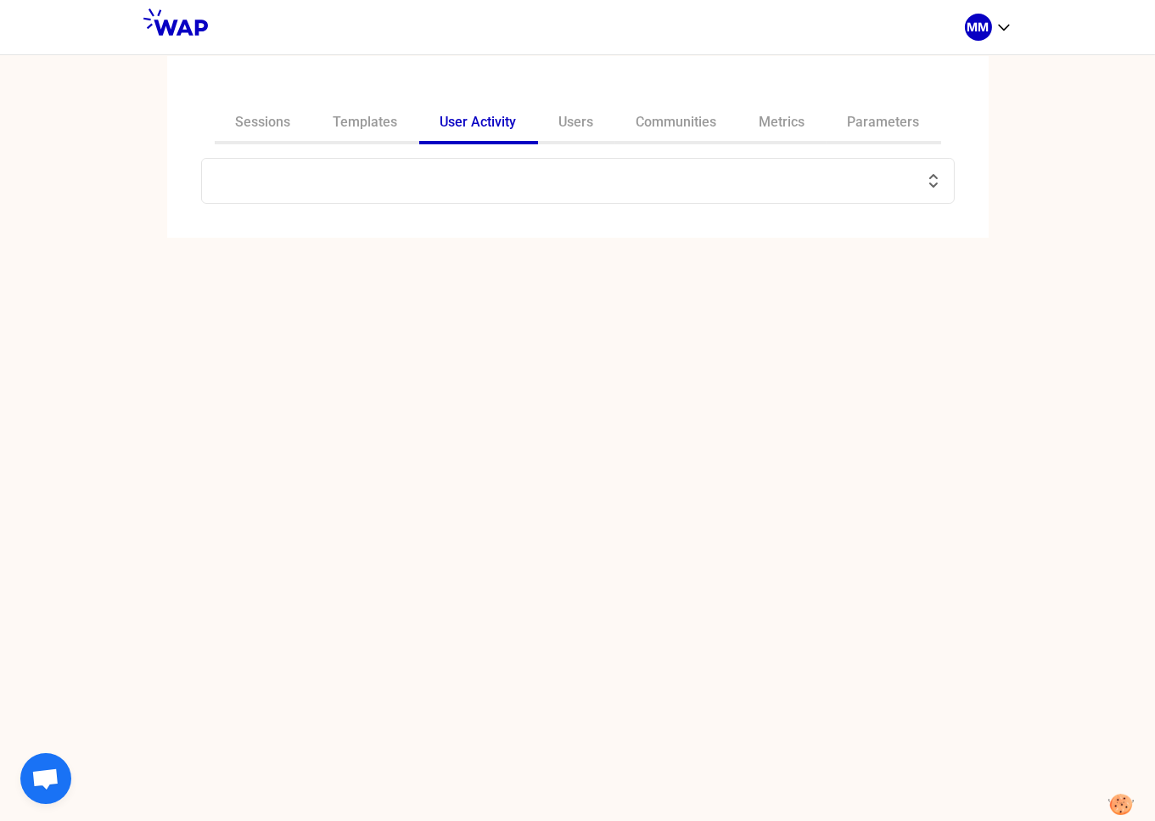
click at [499, 182] on input "text" at bounding box center [567, 181] width 711 height 24
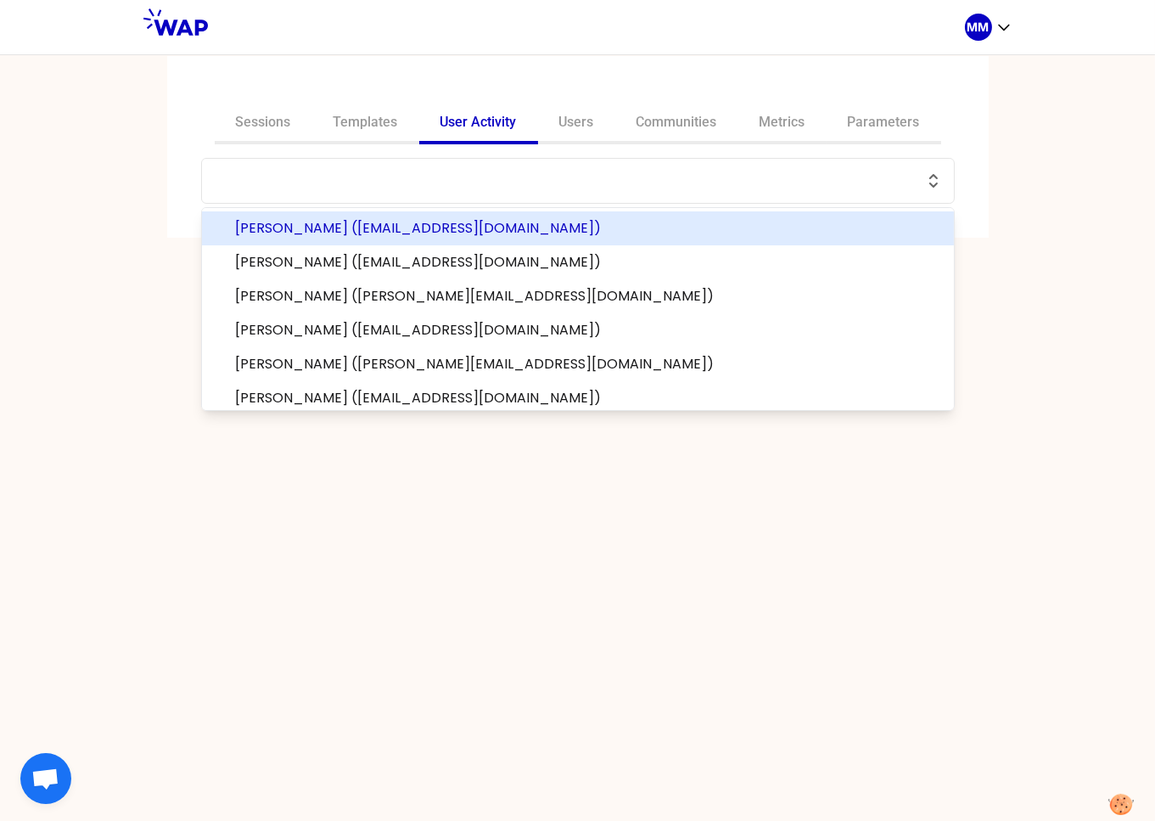
click at [449, 187] on input "text" at bounding box center [567, 181] width 711 height 24
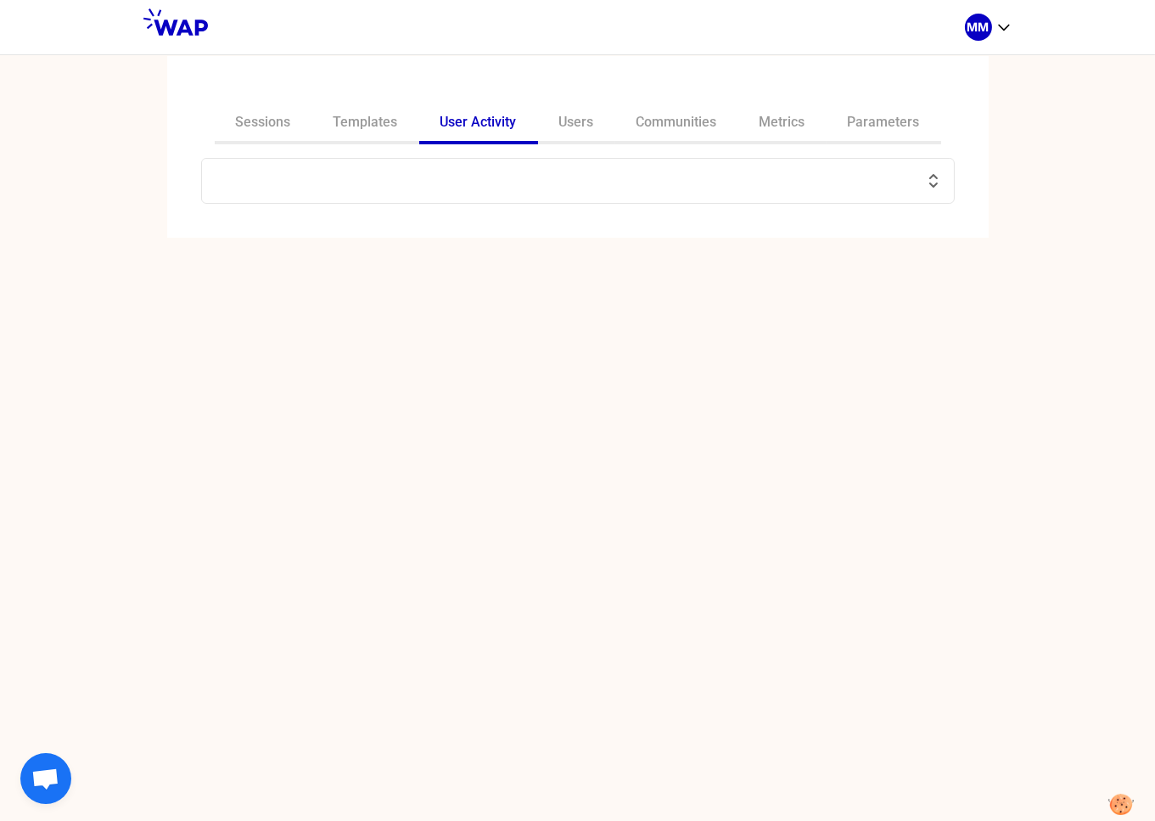
type input "[PERSON_NAME][EMAIL_ADDRESS][DOMAIN_NAME]"
click at [449, 187] on input "[PERSON_NAME][EMAIL_ADDRESS][DOMAIN_NAME]" at bounding box center [567, 181] width 711 height 24
paste input "[PERSON_NAME][EMAIL_ADDRESS][DOMAIN_NAME]"
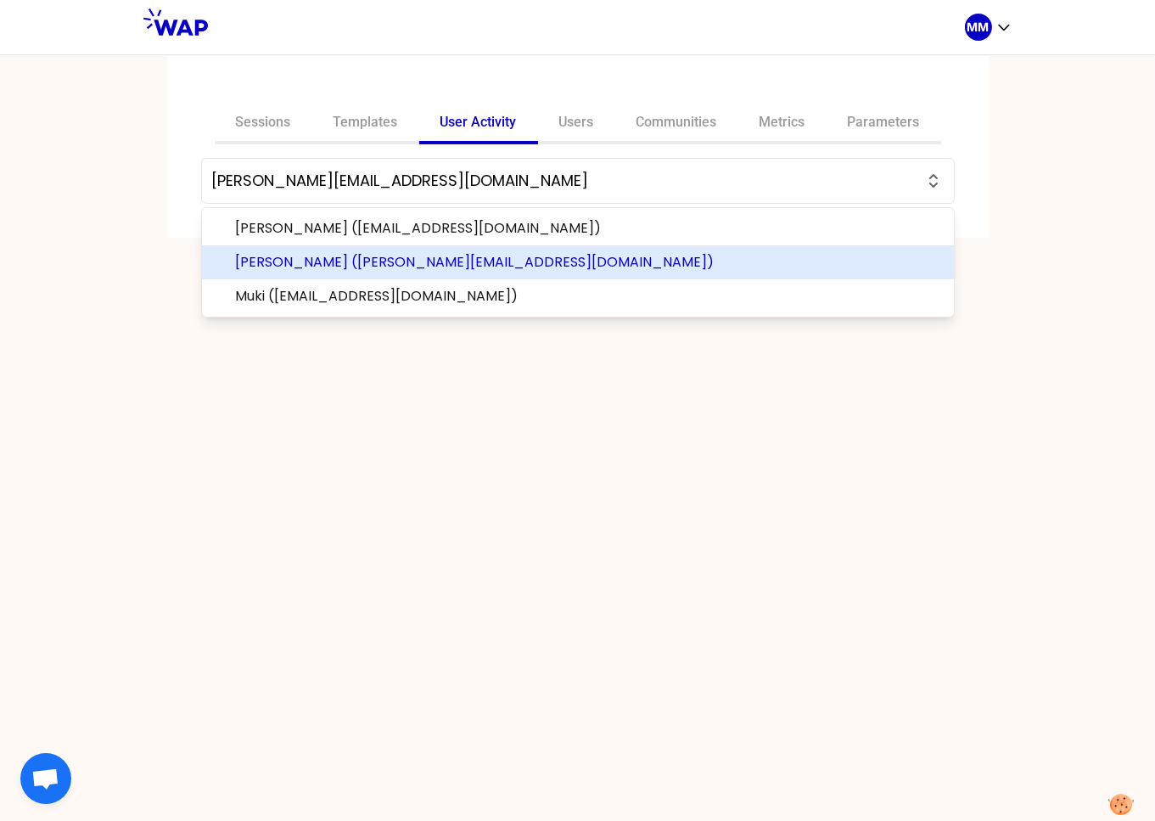
click at [473, 264] on span "[PERSON_NAME] ([PERSON_NAME][EMAIL_ADDRESS][DOMAIN_NAME])" at bounding box center [588, 262] width 704 height 20
type input "[PERSON_NAME] ([PERSON_NAME][EMAIL_ADDRESS][DOMAIN_NAME])"
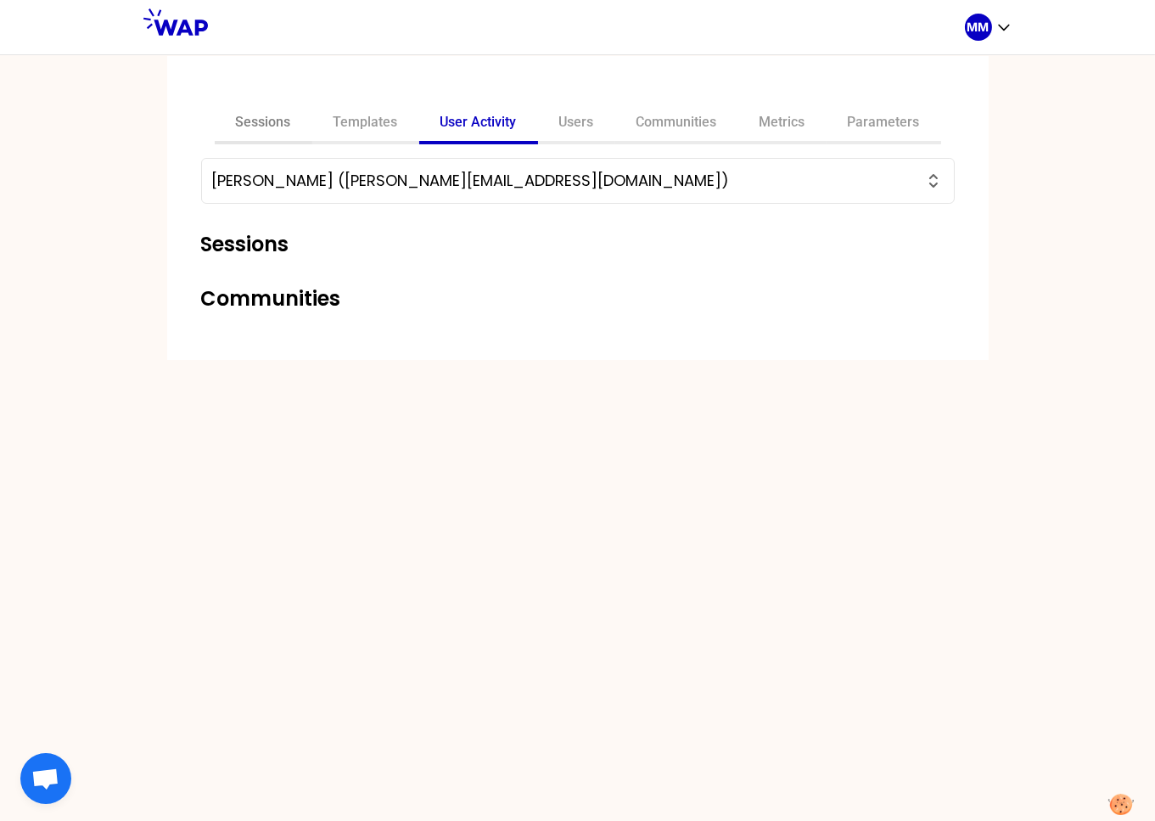
click at [279, 117] on link "Sessions" at bounding box center [264, 124] width 98 height 41
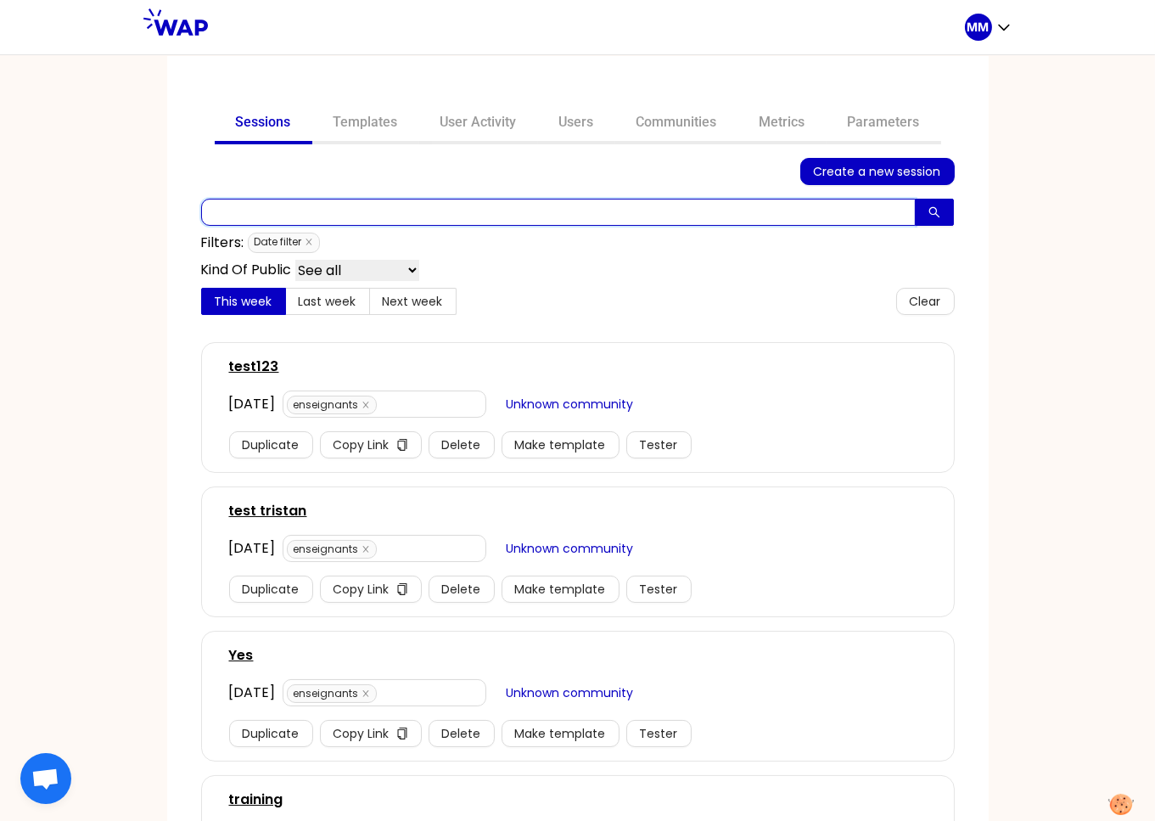
click at [350, 210] on input "text" at bounding box center [558, 212] width 714 height 27
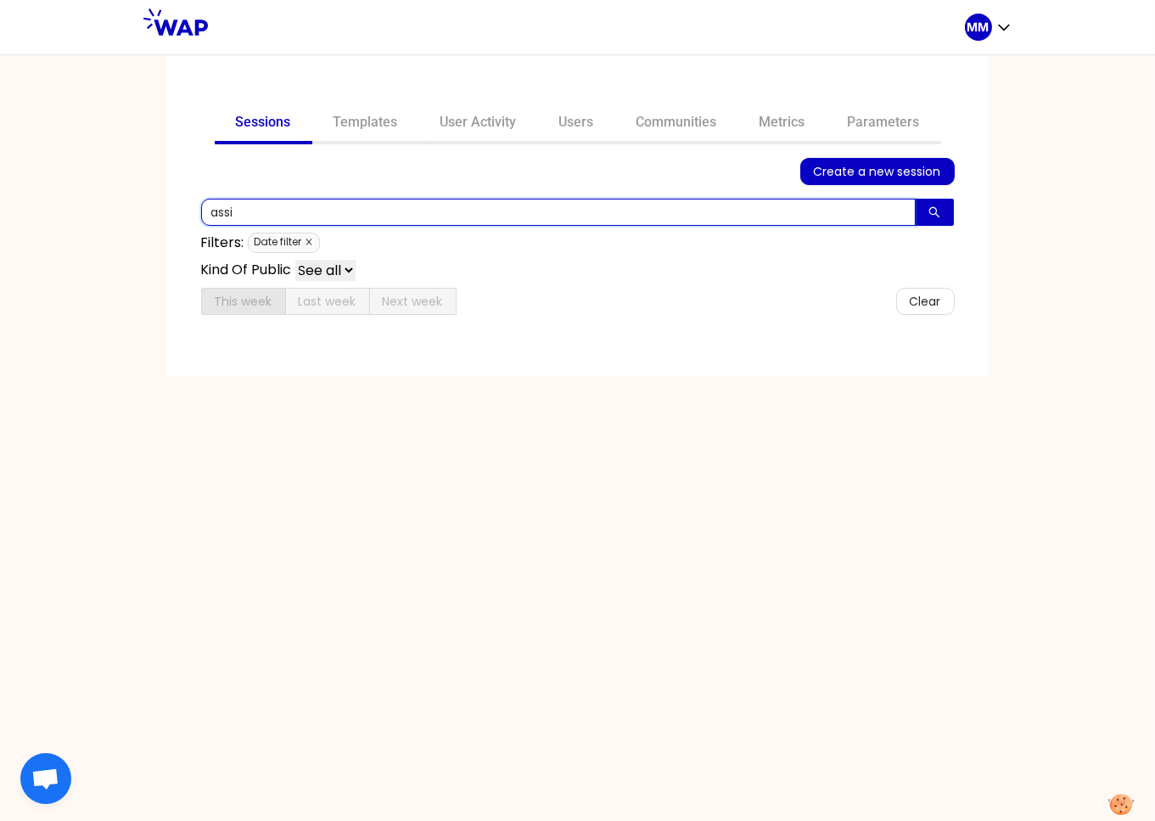
type input "assi"
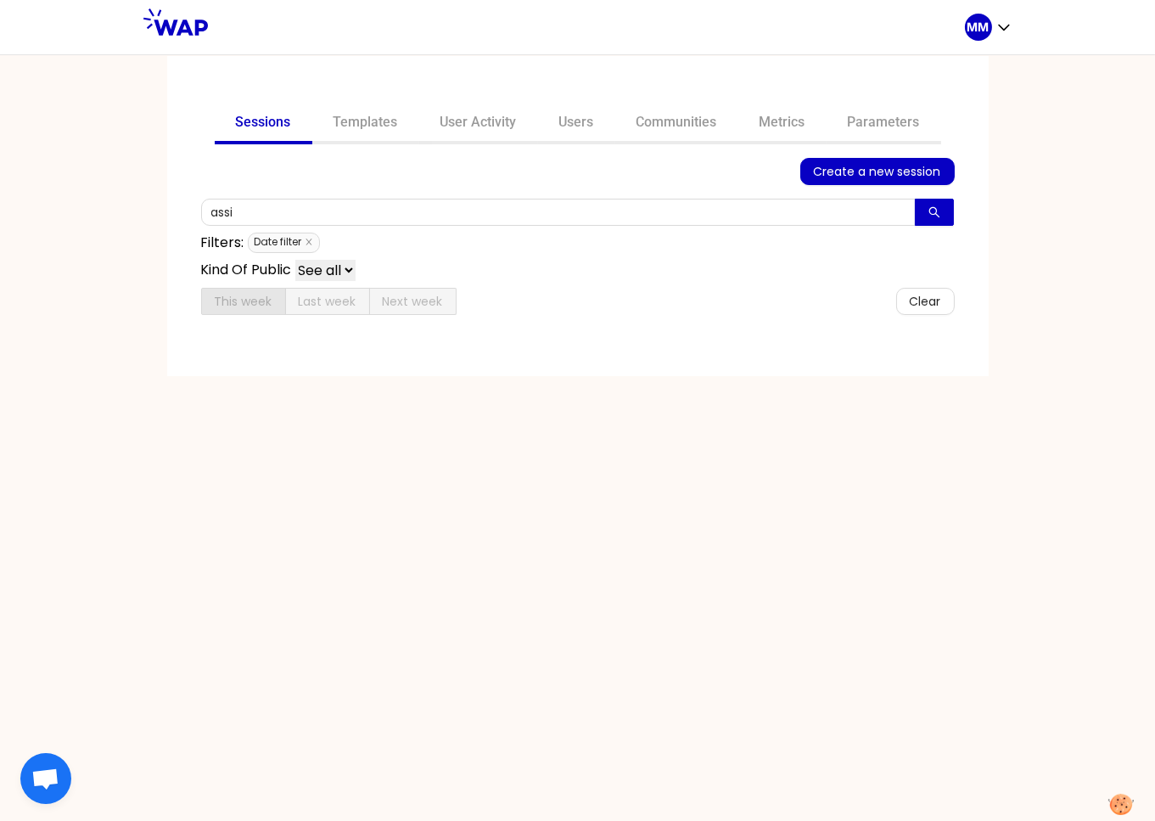
drag, startPoint x: 310, startPoint y: 241, endPoint x: 300, endPoint y: 227, distance: 16.5
click at [309, 241] on icon "close" at bounding box center [308, 242] width 6 height 6
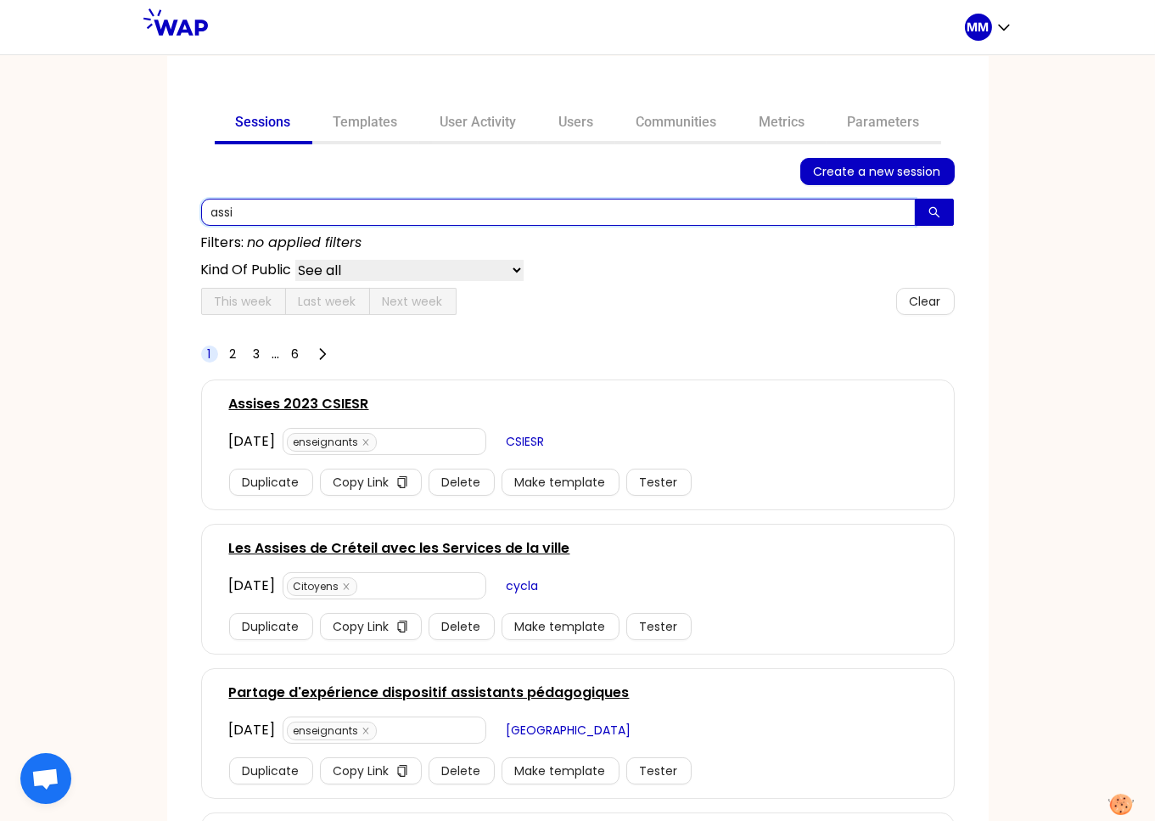
click at [305, 216] on input "assi" at bounding box center [558, 212] width 714 height 27
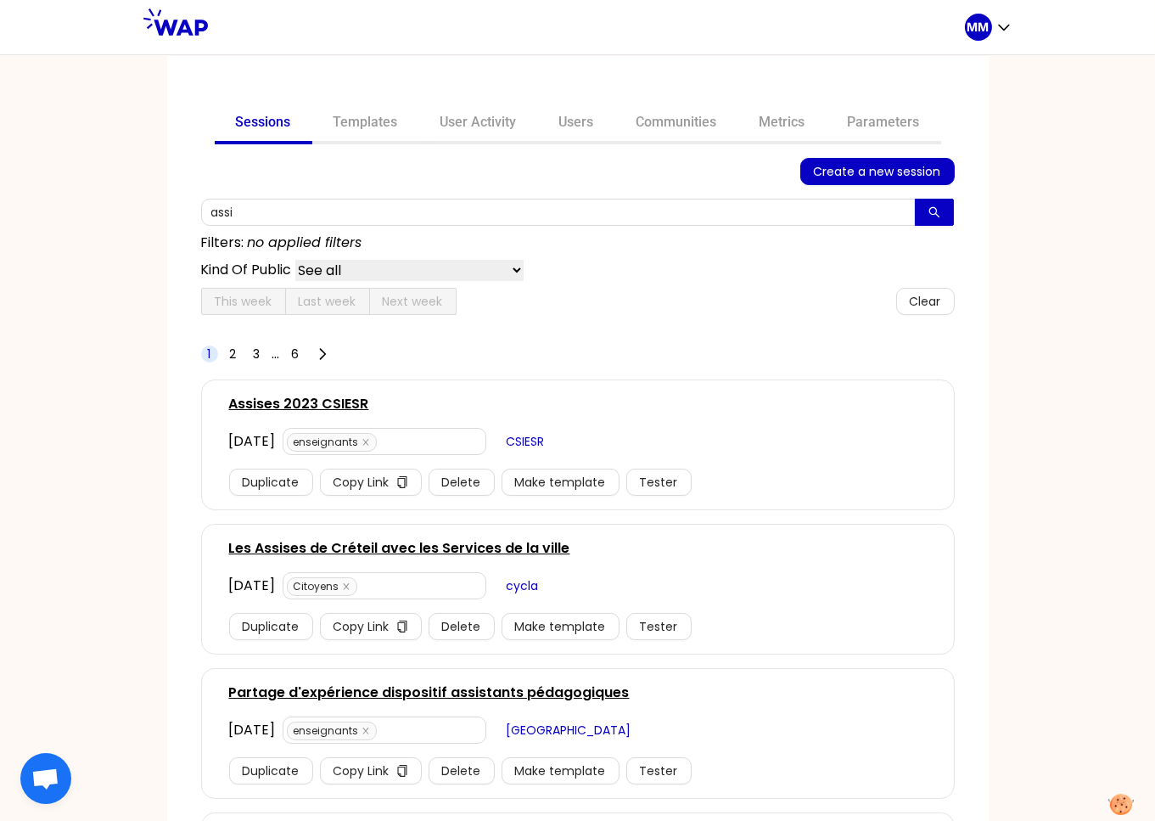
click at [314, 400] on link "Assises 2023 CSIESR" at bounding box center [299, 404] width 140 height 20
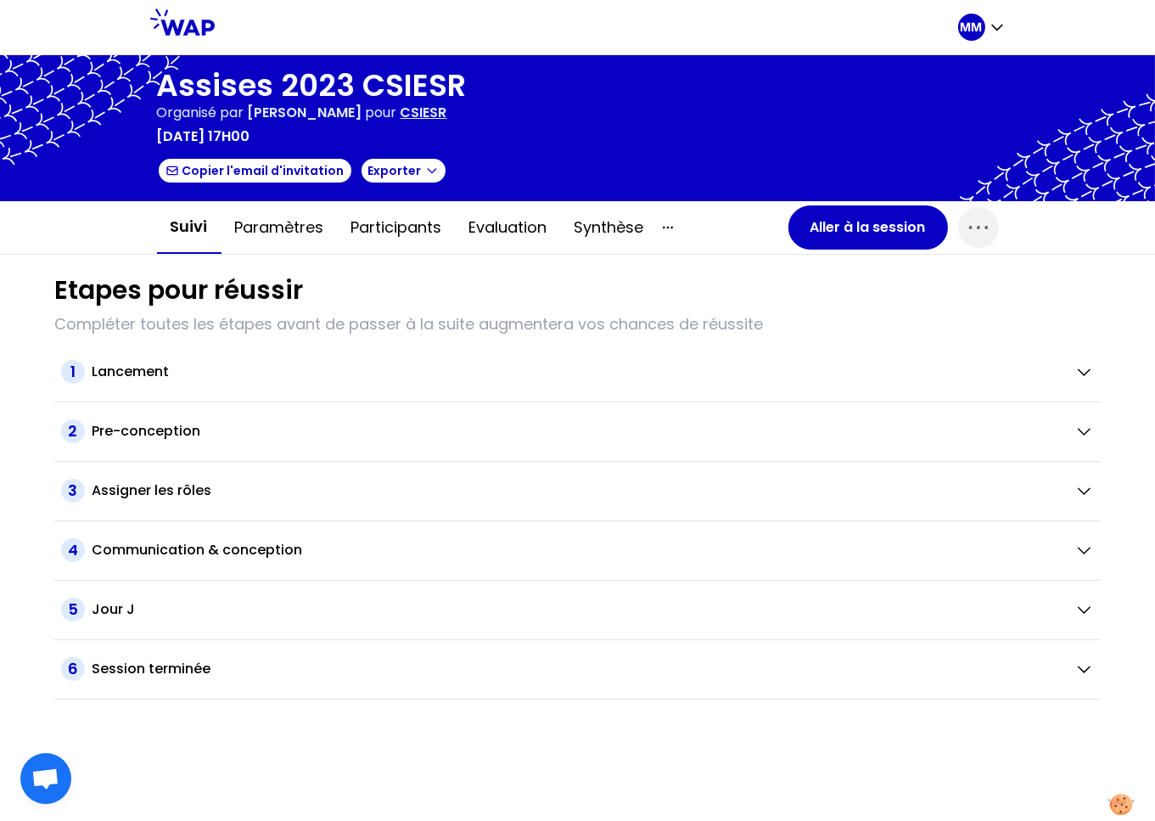
drag, startPoint x: 988, startPoint y: 232, endPoint x: 968, endPoint y: 248, distance: 24.8
click at [988, 232] on icon "button" at bounding box center [978, 227] width 27 height 27
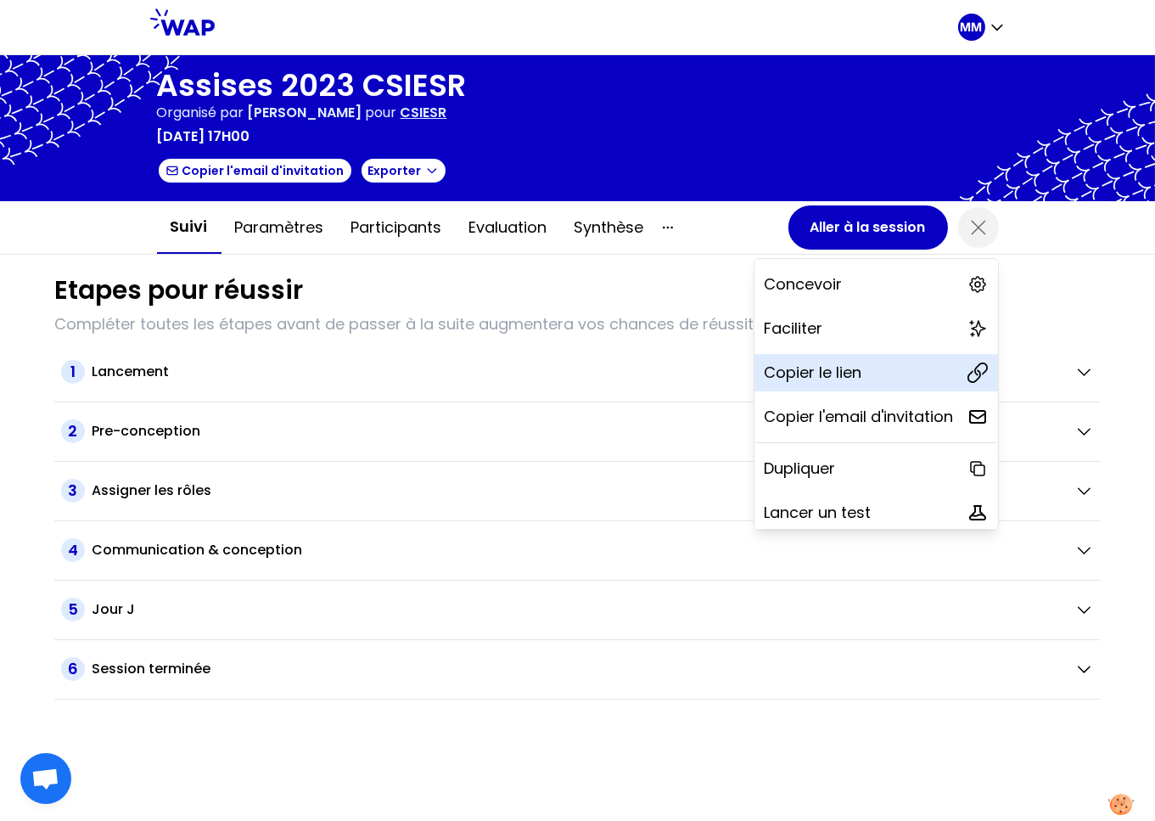
click at [849, 367] on div "Copier le lien" at bounding box center [876, 372] width 244 height 37
